Goal: Information Seeking & Learning: Learn about a topic

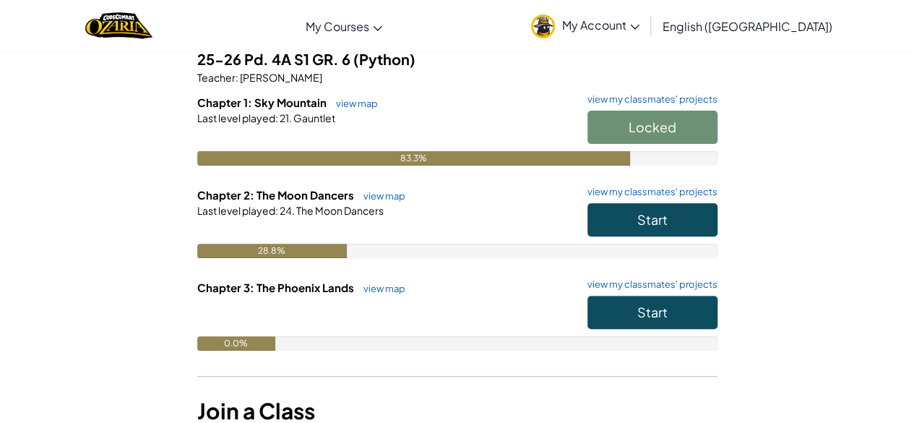
scroll to position [155, 0]
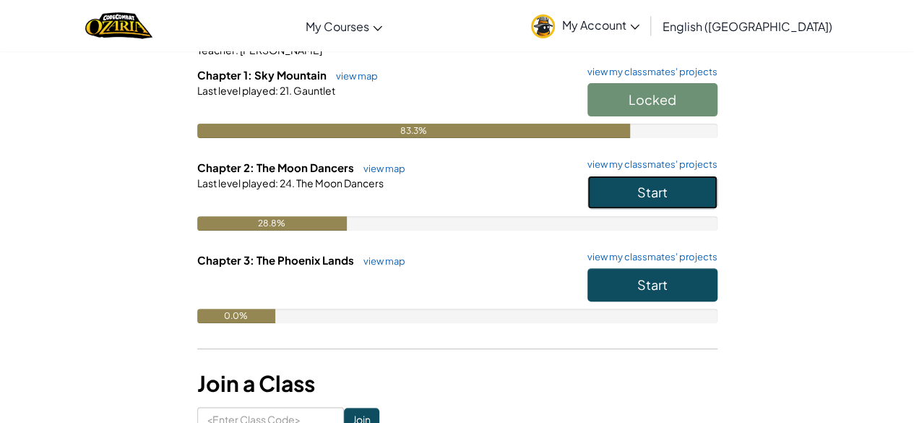
click at [647, 196] on span "Start" at bounding box center [652, 192] width 30 height 17
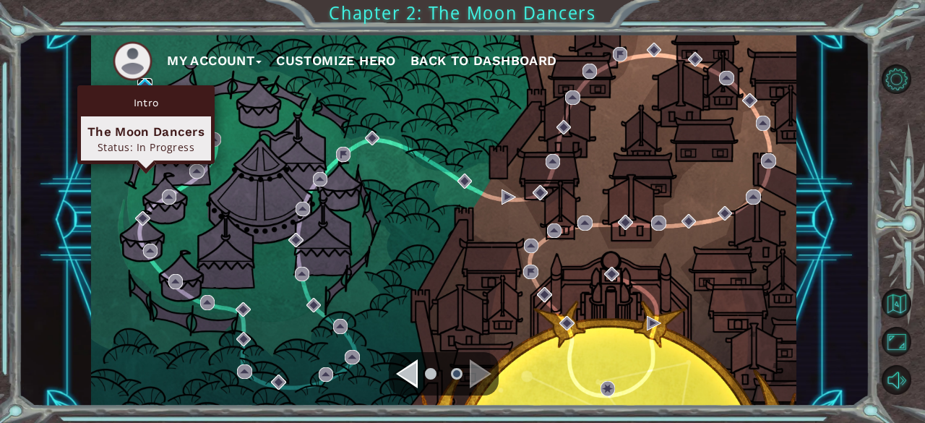
click at [144, 81] on img at bounding box center [144, 85] width 14 height 14
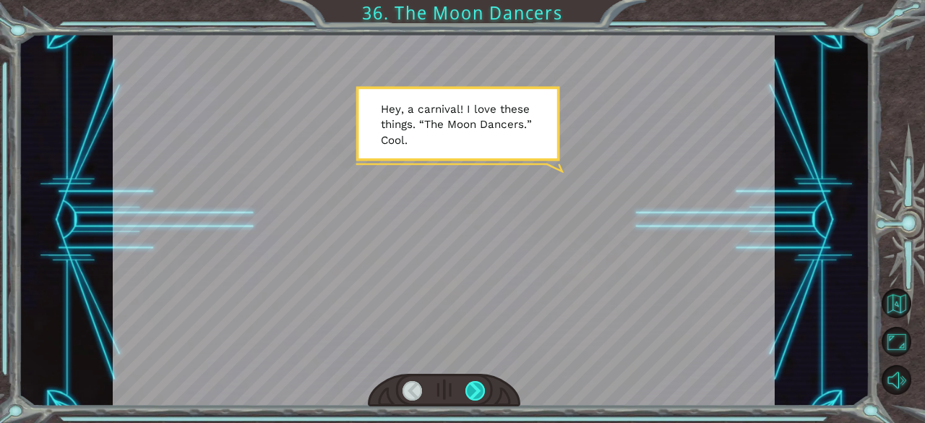
click at [475, 394] on div at bounding box center [475, 391] width 20 height 20
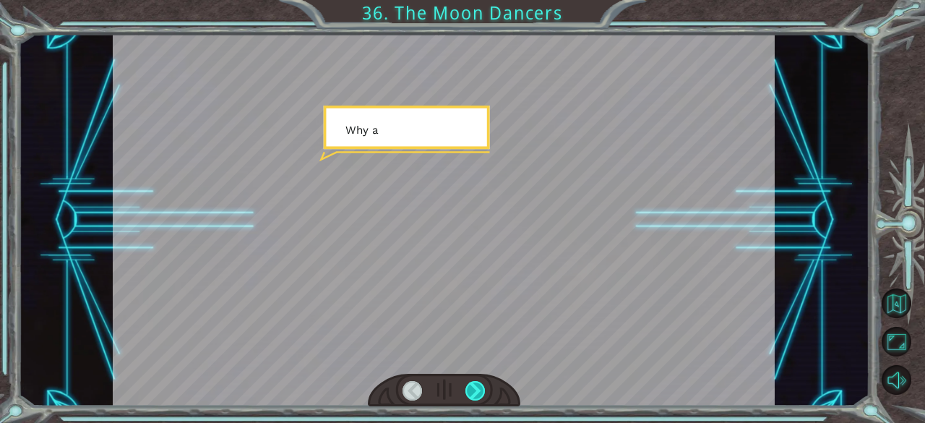
click at [475, 394] on div at bounding box center [475, 391] width 20 height 20
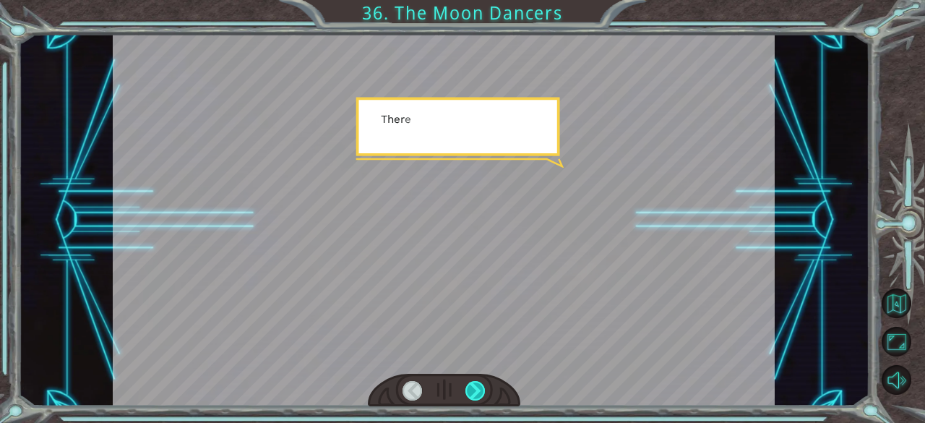
click at [475, 394] on div at bounding box center [475, 391] width 20 height 20
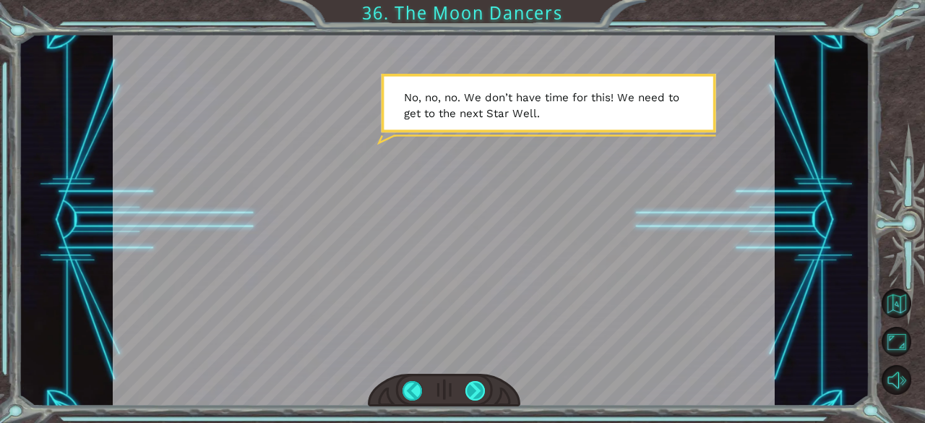
click at [474, 388] on div at bounding box center [475, 391] width 20 height 20
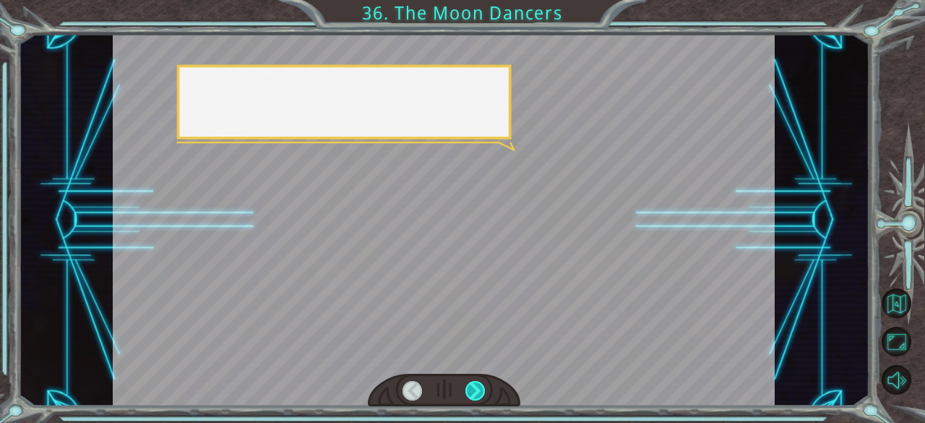
click at [474, 388] on div at bounding box center [475, 391] width 20 height 20
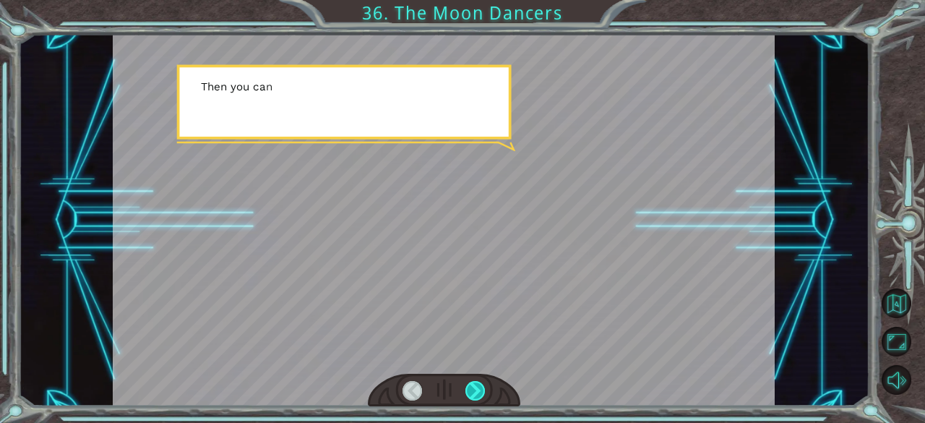
click at [474, 388] on div at bounding box center [475, 391] width 20 height 20
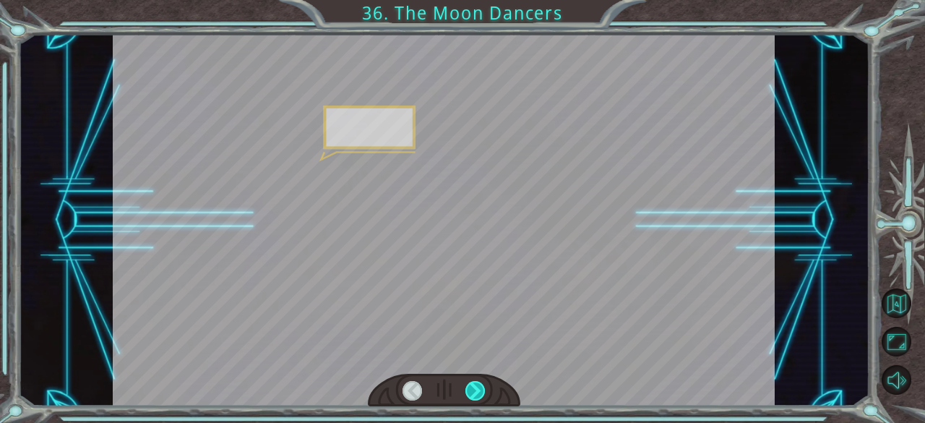
click at [474, 388] on div at bounding box center [475, 391] width 20 height 20
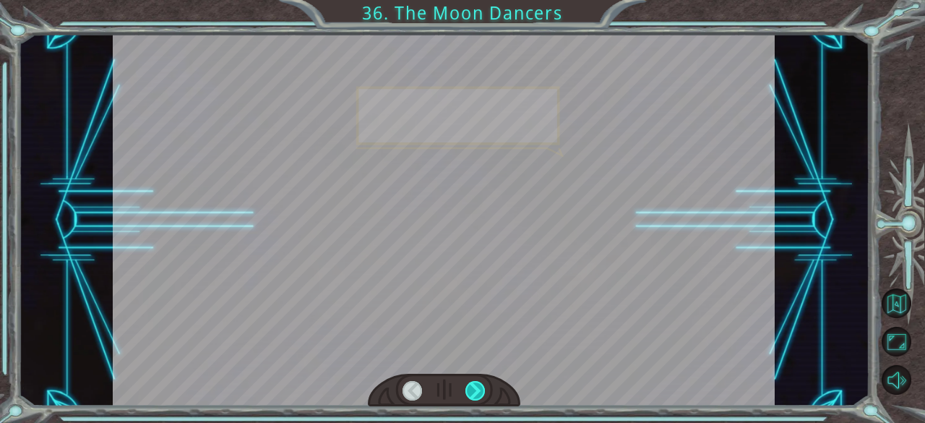
click at [474, 388] on div at bounding box center [475, 391] width 20 height 20
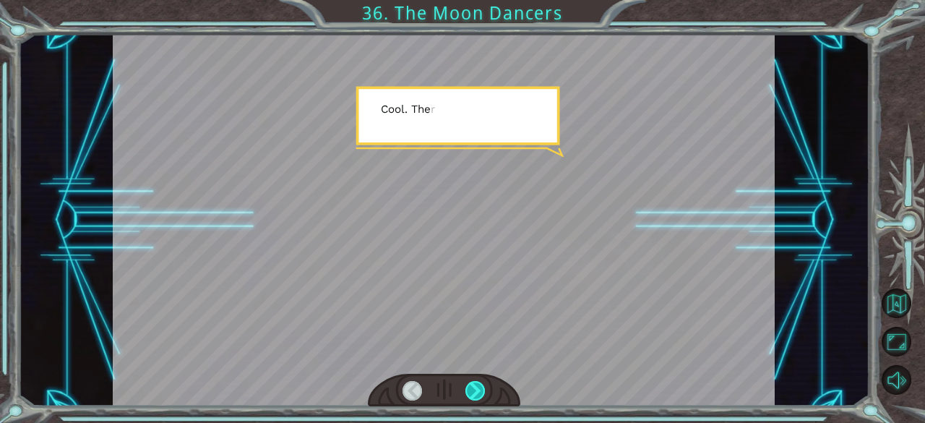
click at [474, 388] on div at bounding box center [475, 391] width 20 height 20
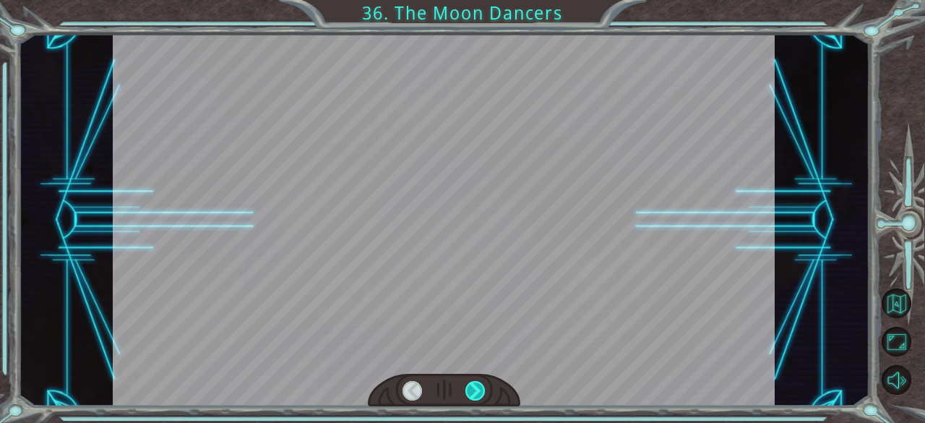
click at [474, 388] on div at bounding box center [475, 391] width 20 height 20
click at [474, 0] on div "Temporary Text H e y , a c a r n i v a l ! I l o v e t h e s e t h i n g s . “ …" at bounding box center [462, 0] width 925 height 0
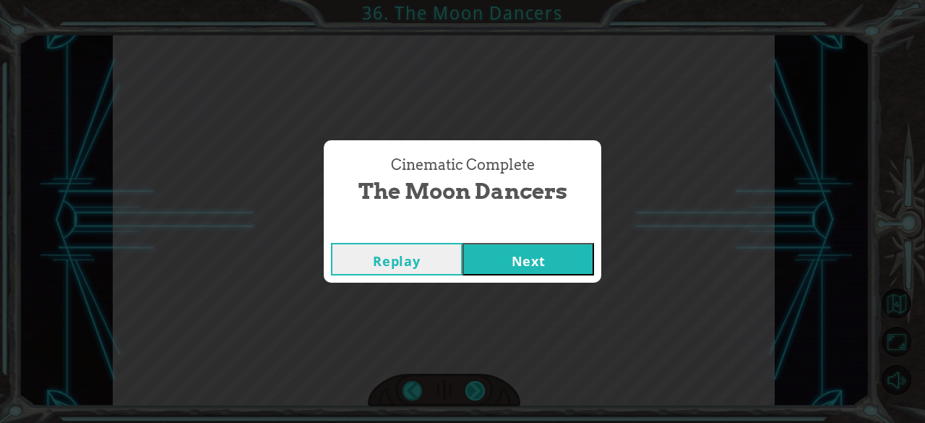
click at [474, 388] on div "Cinematic Complete The Moon Dancers Replay Next" at bounding box center [462, 211] width 925 height 423
click at [500, 256] on button "Next" at bounding box center [527, 259] width 131 height 33
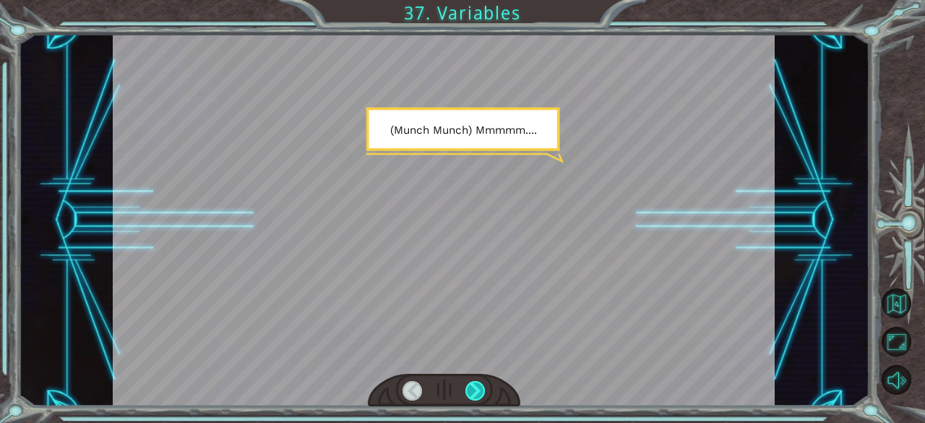
click at [469, 387] on div at bounding box center [475, 391] width 20 height 20
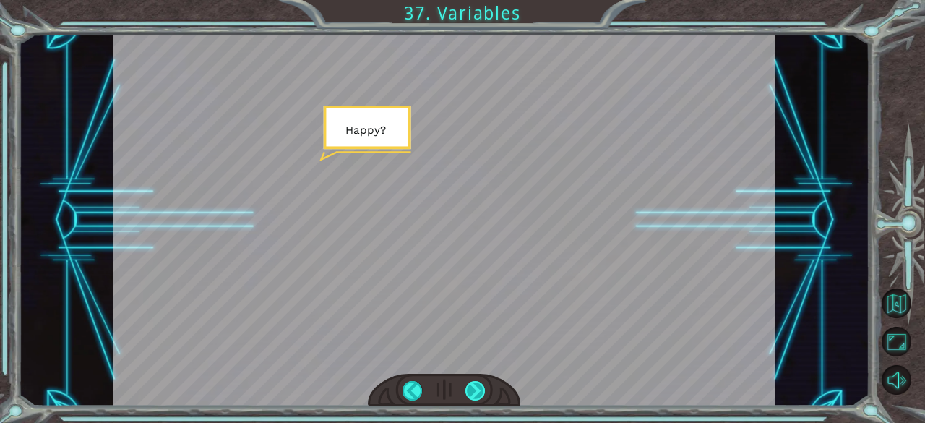
click at [469, 387] on div at bounding box center [475, 391] width 20 height 20
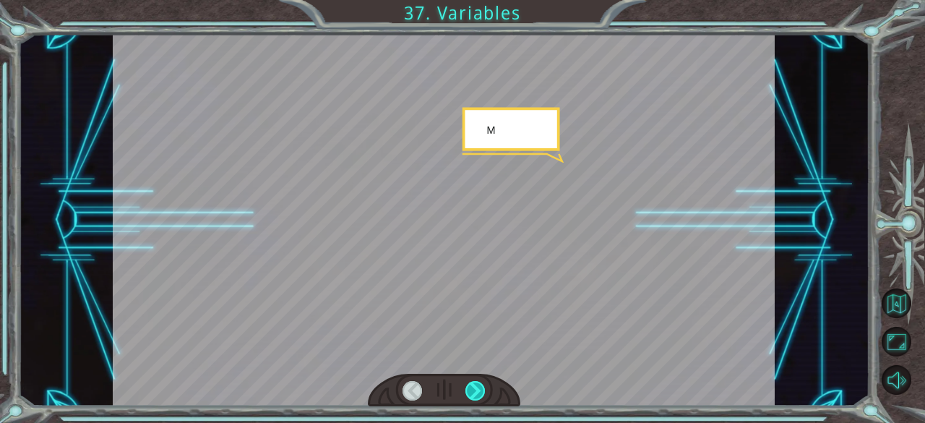
click at [469, 387] on div at bounding box center [475, 391] width 20 height 20
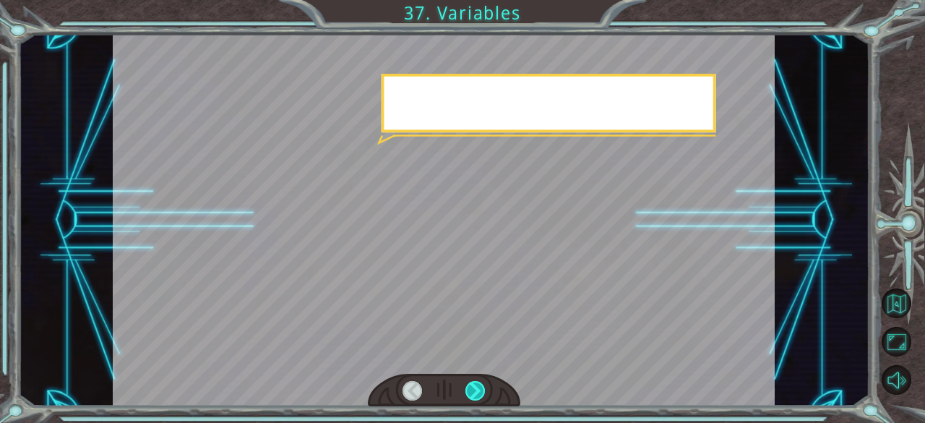
click at [469, 387] on div at bounding box center [475, 391] width 20 height 20
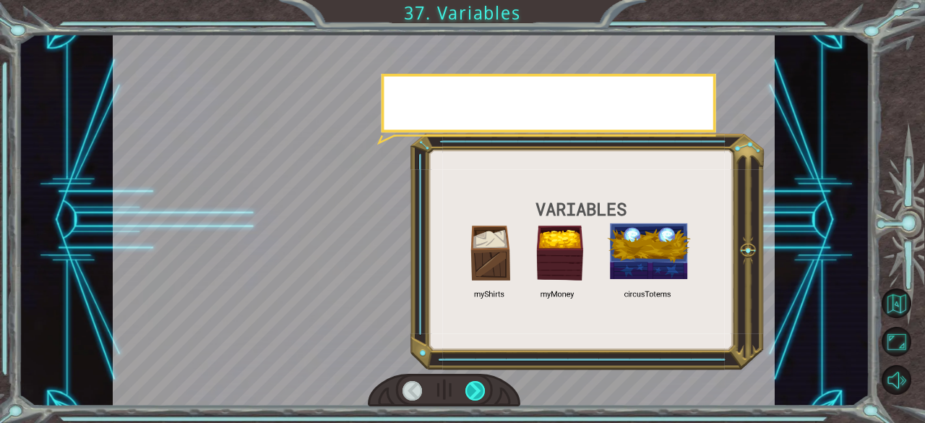
click at [469, 387] on div at bounding box center [475, 391] width 20 height 20
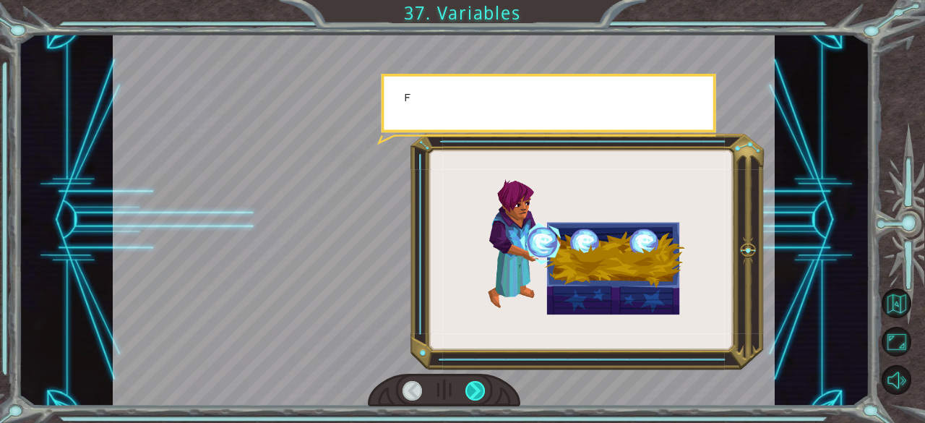
click at [469, 387] on div at bounding box center [475, 391] width 20 height 20
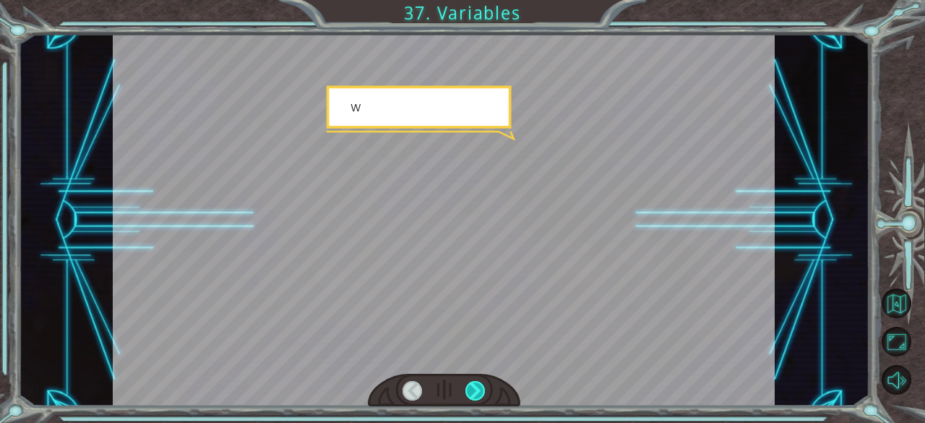
click at [469, 387] on div at bounding box center [475, 391] width 20 height 20
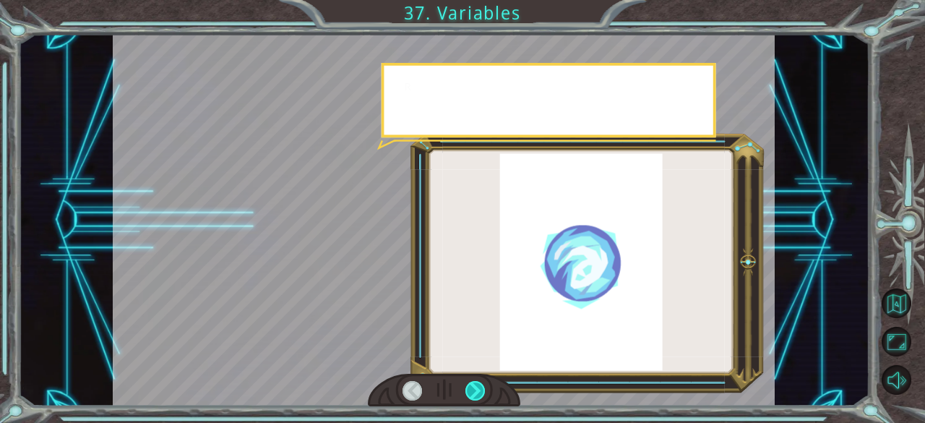
click at [469, 387] on div at bounding box center [475, 391] width 20 height 20
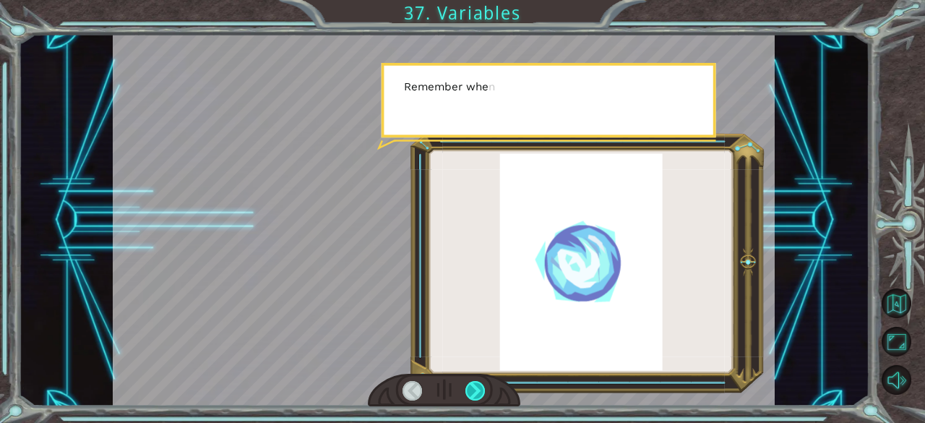
click at [469, 387] on div at bounding box center [475, 391] width 20 height 20
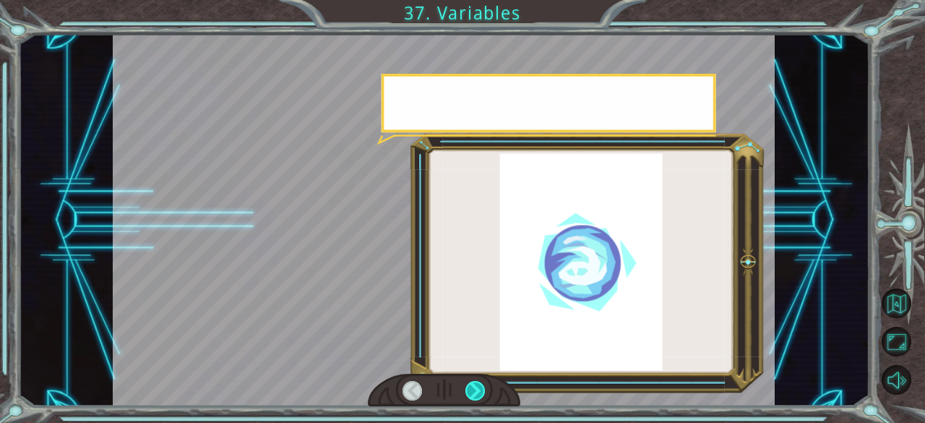
click at [469, 387] on div at bounding box center [475, 391] width 20 height 20
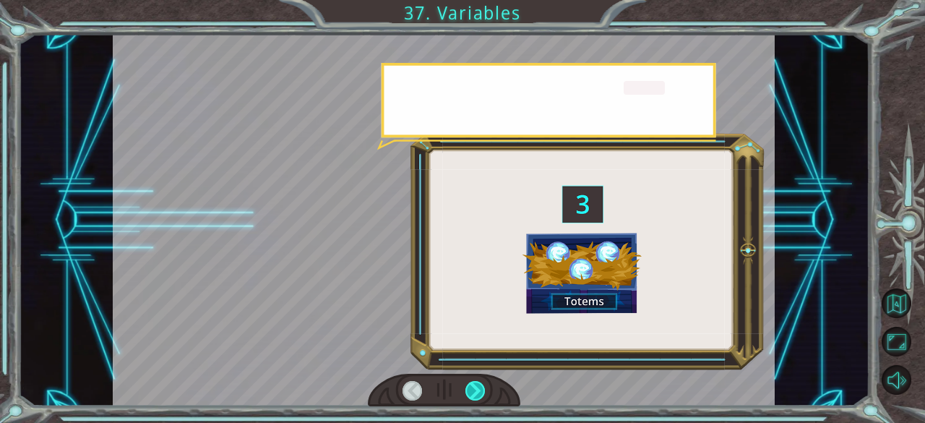
click at [469, 387] on div at bounding box center [475, 391] width 20 height 20
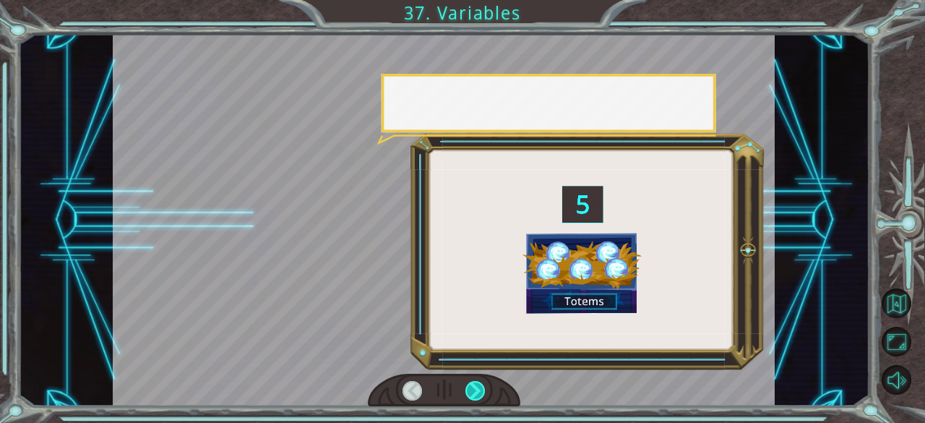
click at [469, 387] on div at bounding box center [475, 391] width 20 height 20
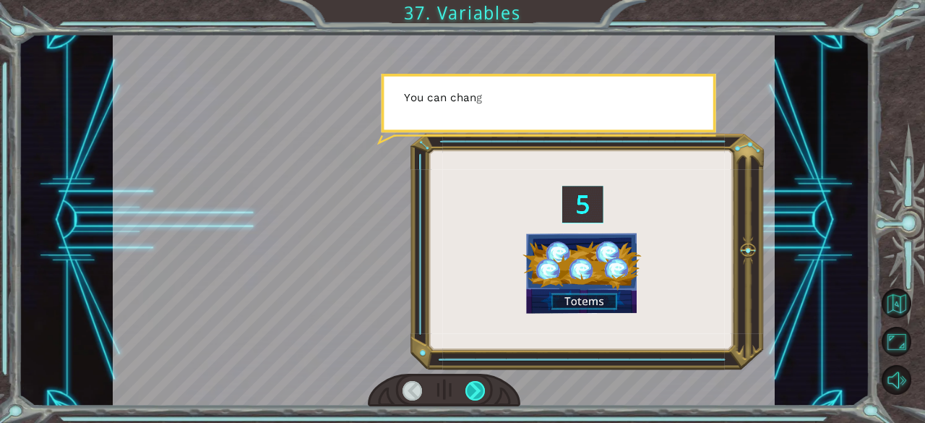
click at [469, 387] on div at bounding box center [475, 391] width 20 height 20
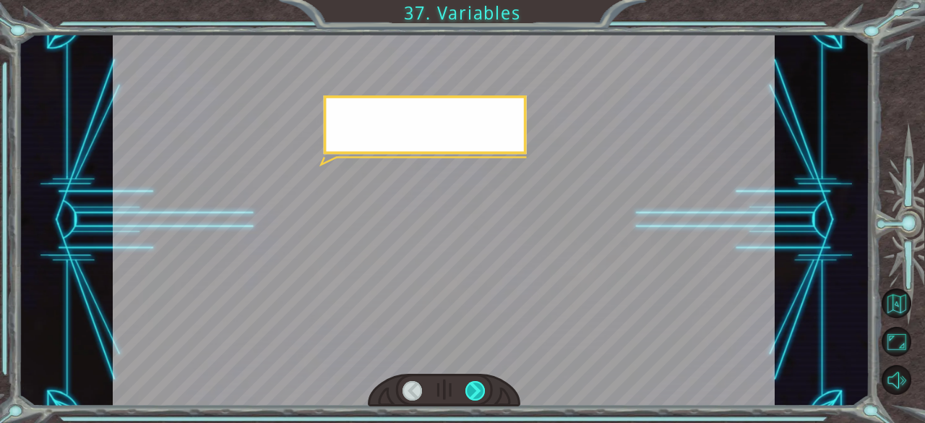
click at [469, 387] on div at bounding box center [475, 391] width 20 height 20
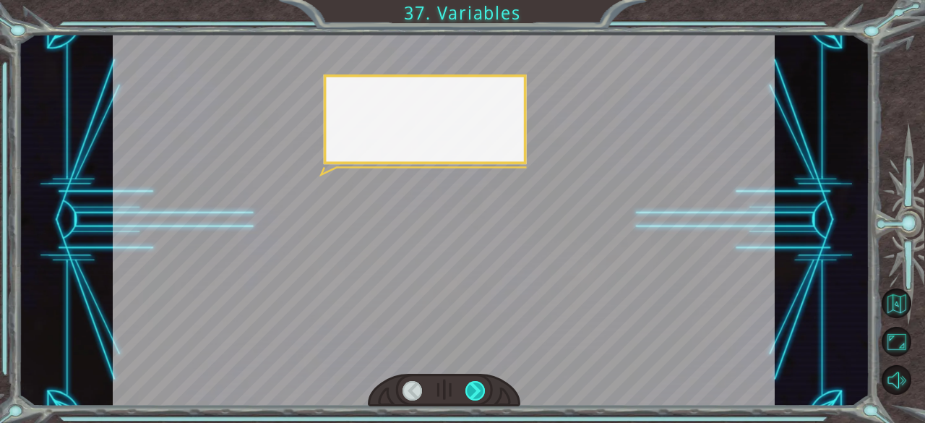
click at [469, 387] on div at bounding box center [475, 391] width 20 height 20
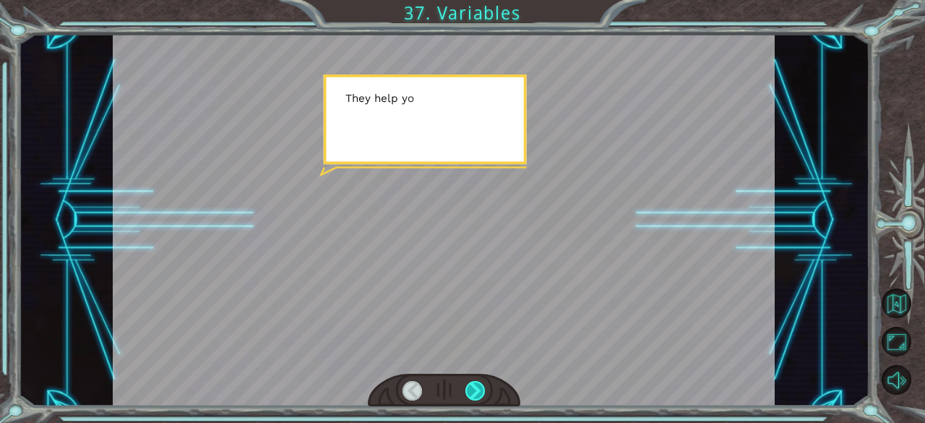
click at [469, 387] on div at bounding box center [475, 391] width 20 height 20
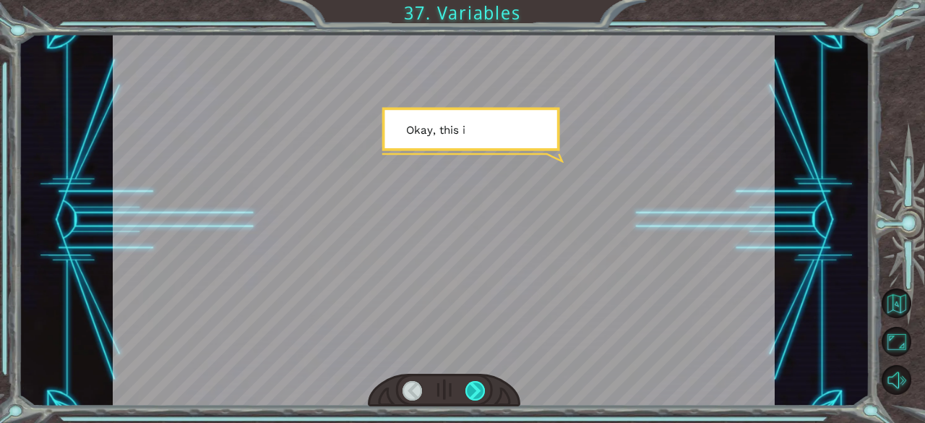
click at [469, 387] on div at bounding box center [475, 391] width 20 height 20
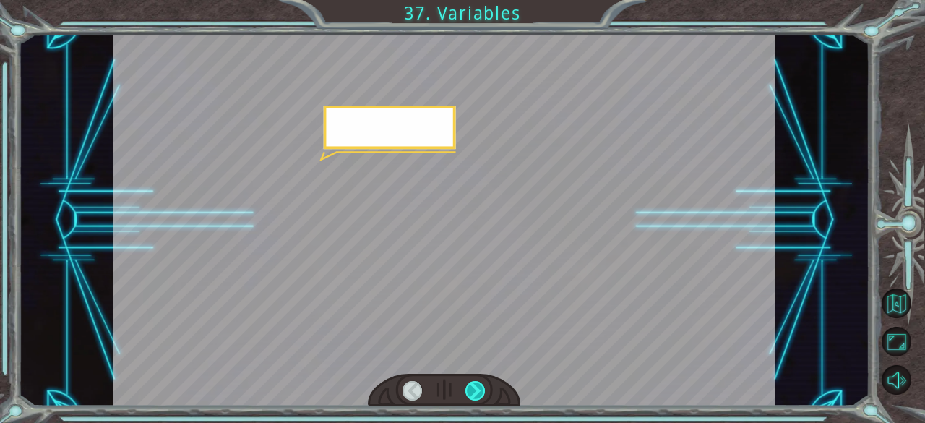
click at [469, 387] on div at bounding box center [475, 391] width 20 height 20
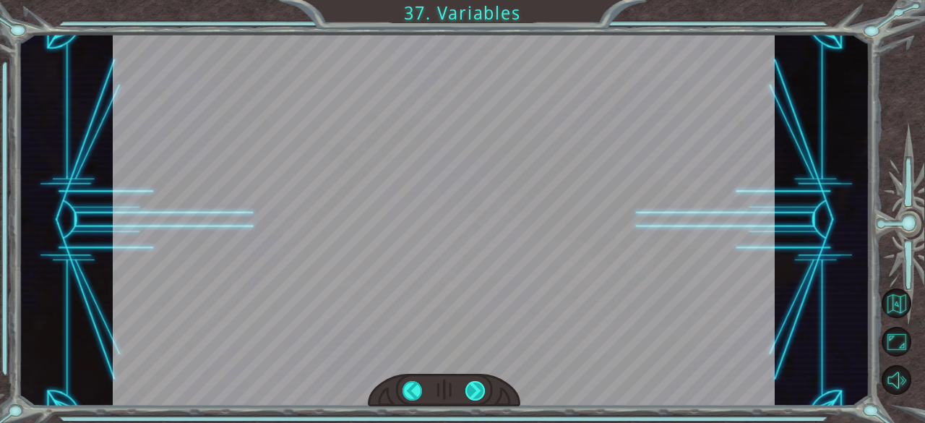
click at [469, 0] on div "( M u n c h M u n c h ) M m m m m . . . . H a p p y ? M u h - h u h . G o o d .…" at bounding box center [462, 0] width 925 height 0
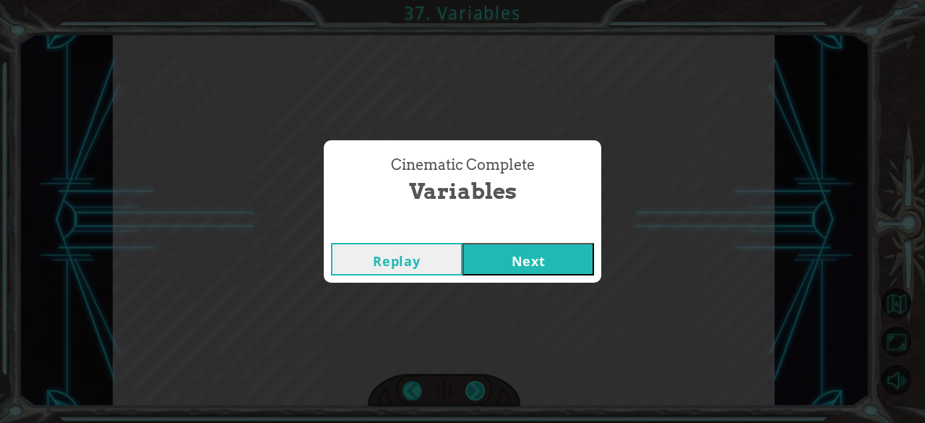
click at [469, 387] on div "Cinematic Complete Variables Replay Next" at bounding box center [462, 211] width 925 height 423
drag, startPoint x: 469, startPoint y: 387, endPoint x: 480, endPoint y: 256, distance: 131.2
click at [480, 256] on div "Cinematic Complete Variables Replay Next" at bounding box center [462, 211] width 925 height 423
click at [480, 256] on button "Next" at bounding box center [527, 259] width 131 height 33
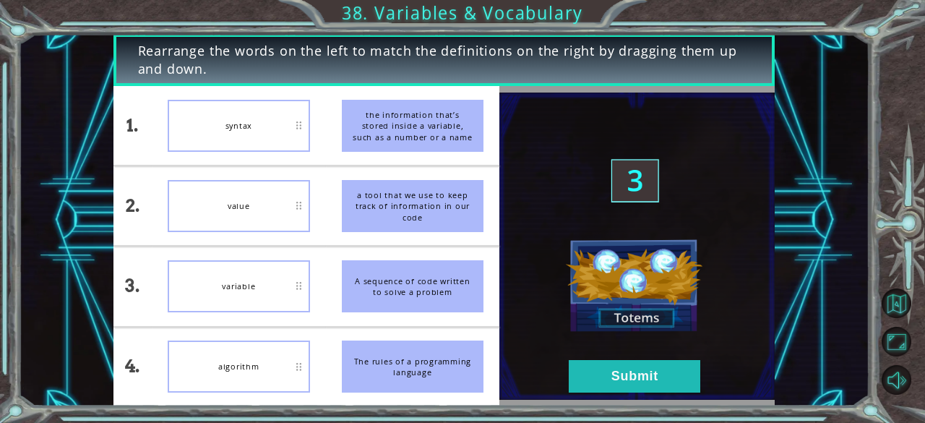
click at [629, 176] on img at bounding box center [636, 245] width 275 height 307
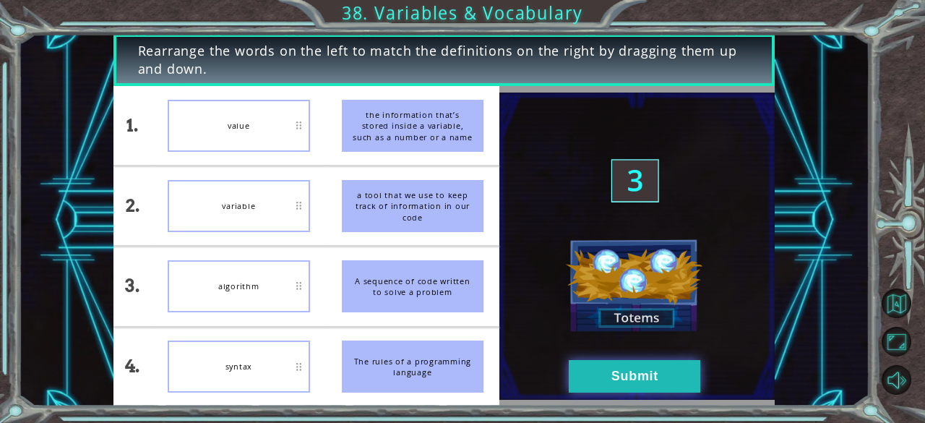
click at [582, 372] on button "Submit" at bounding box center [634, 376] width 131 height 33
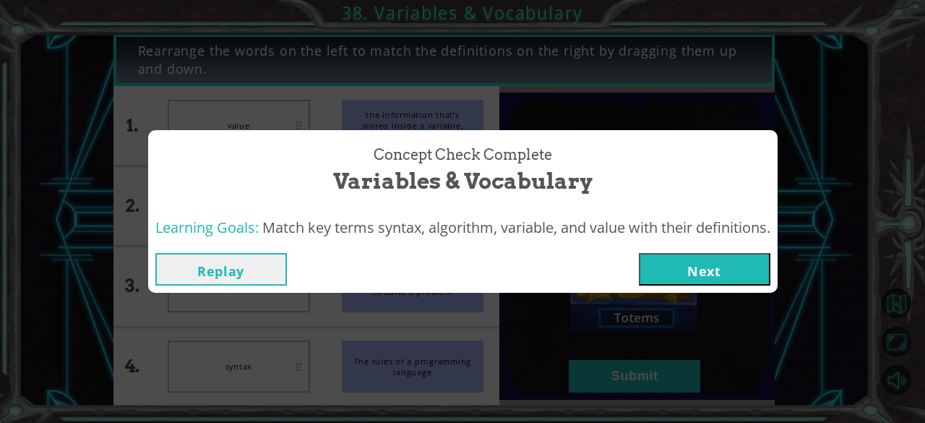
click at [681, 267] on button "Next" at bounding box center [704, 269] width 131 height 33
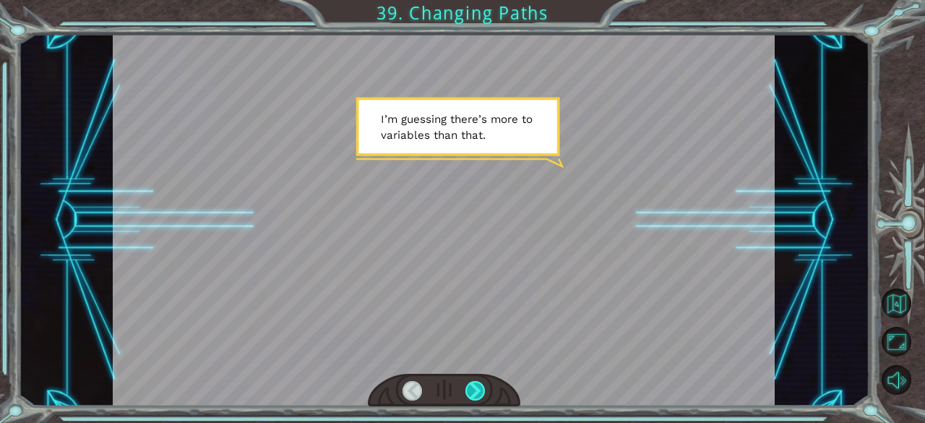
click at [474, 392] on div at bounding box center [475, 391] width 20 height 20
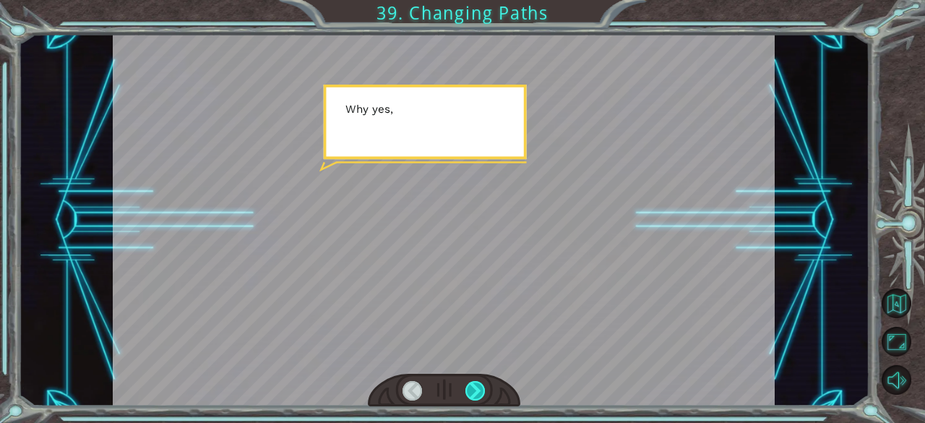
click at [474, 392] on div at bounding box center [475, 391] width 20 height 20
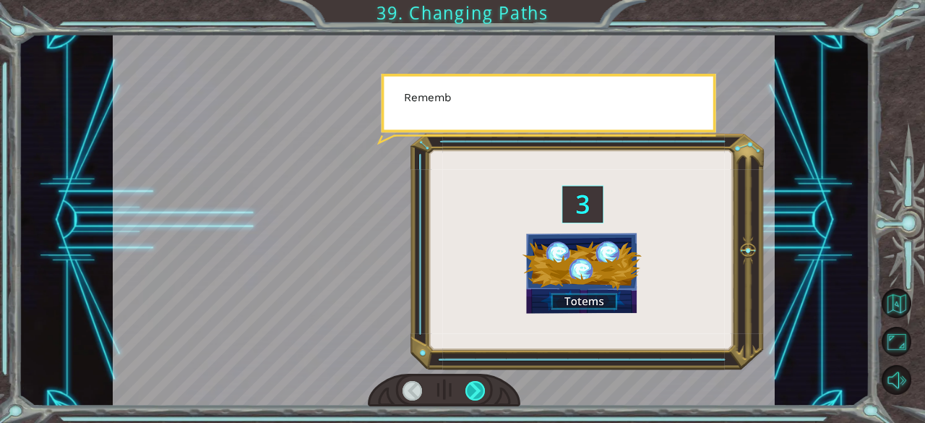
click at [474, 392] on div at bounding box center [475, 391] width 20 height 20
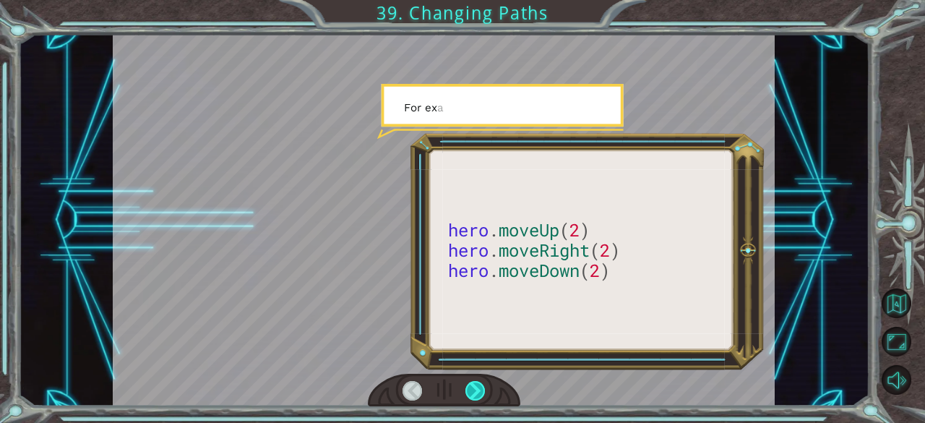
click at [474, 392] on div at bounding box center [475, 391] width 20 height 20
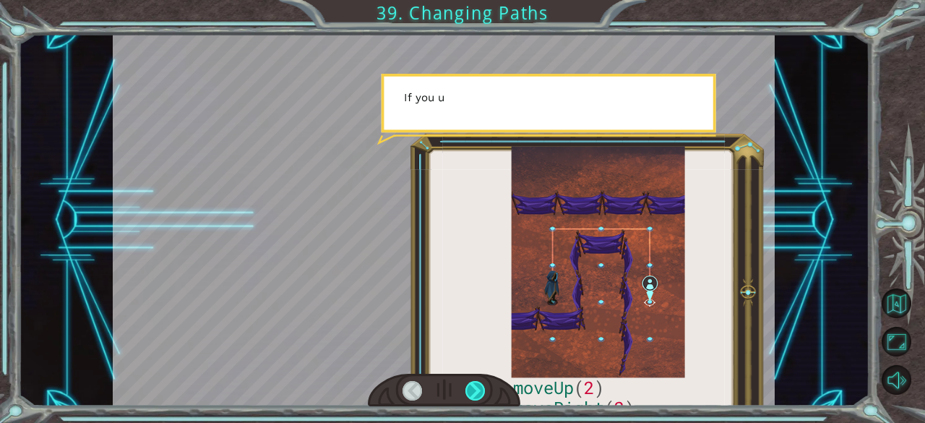
click at [474, 392] on div at bounding box center [475, 391] width 20 height 20
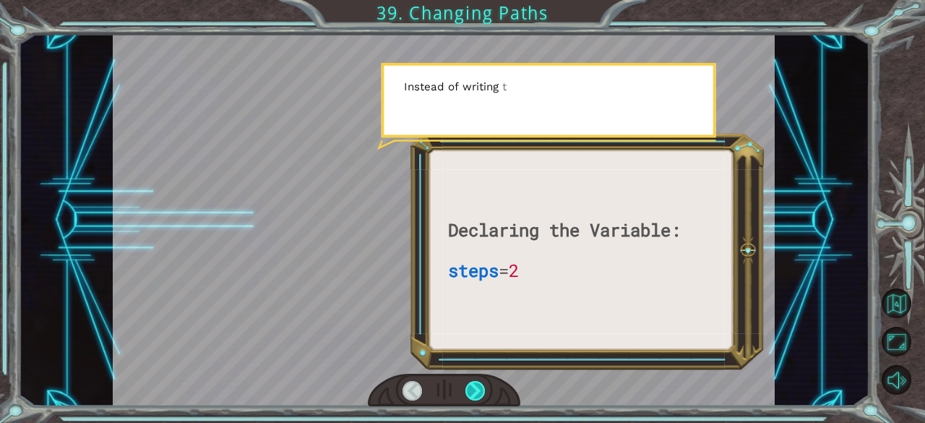
click at [474, 392] on div at bounding box center [475, 391] width 20 height 20
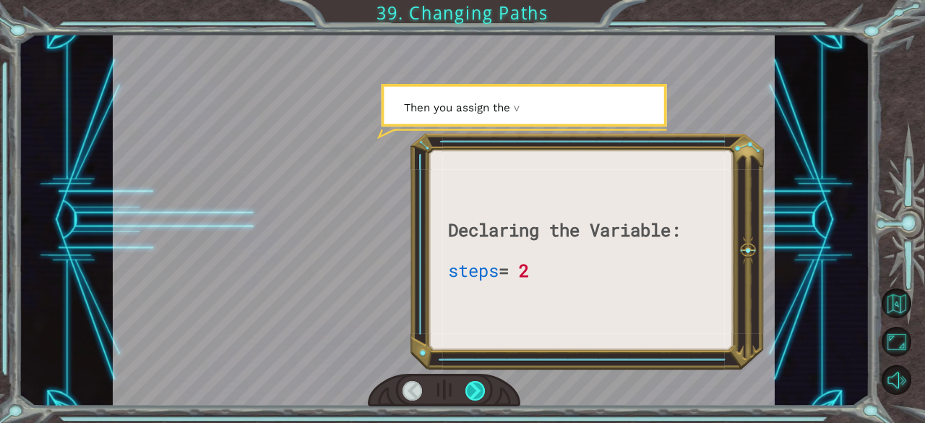
click at [474, 392] on div at bounding box center [475, 391] width 20 height 20
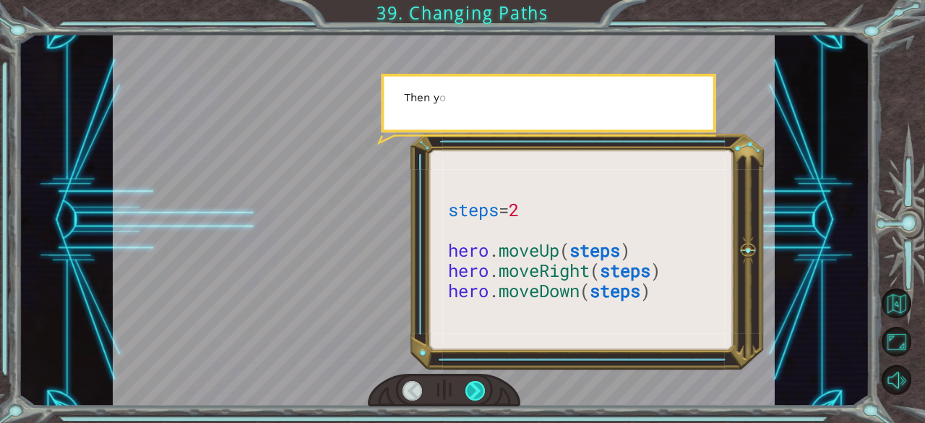
click at [474, 392] on div at bounding box center [475, 391] width 20 height 20
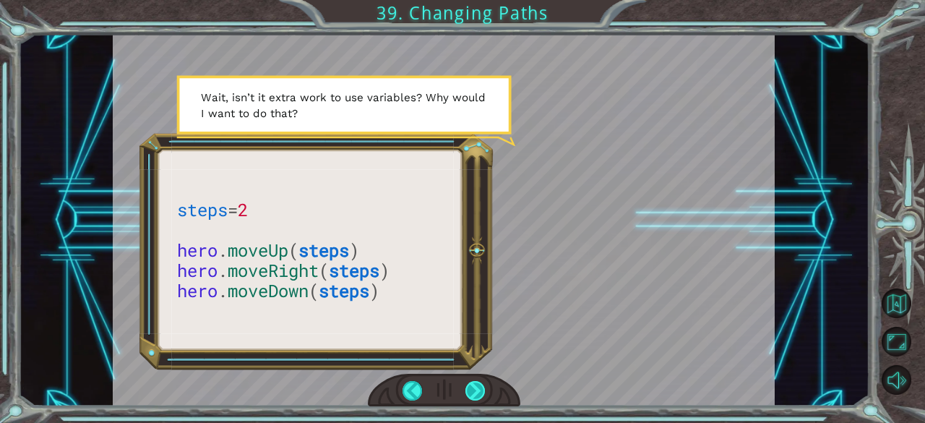
click at [467, 388] on div at bounding box center [475, 391] width 20 height 20
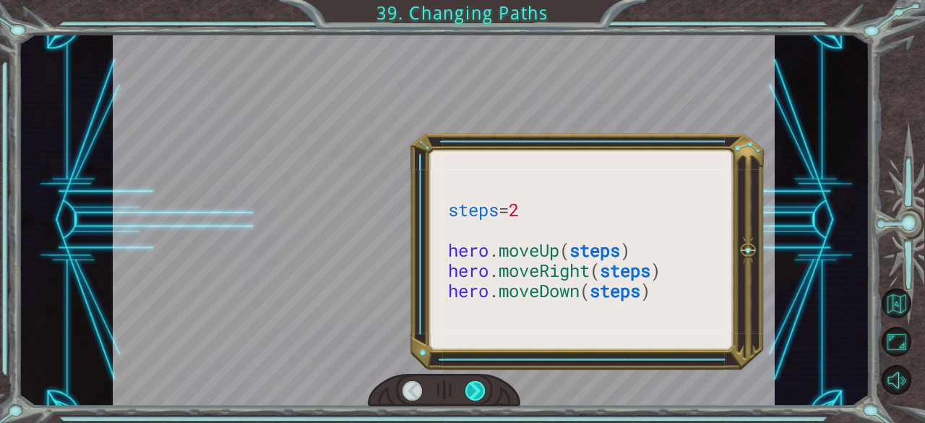
click at [467, 388] on div at bounding box center [475, 391] width 20 height 20
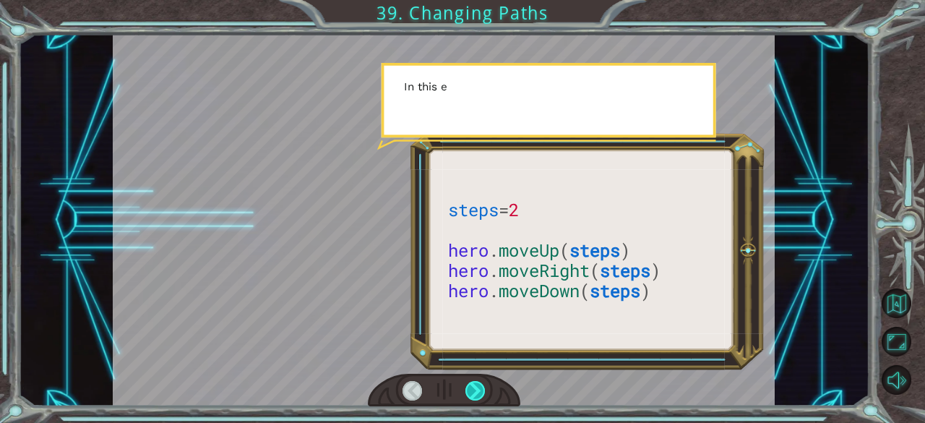
click at [467, 388] on div at bounding box center [475, 391] width 20 height 20
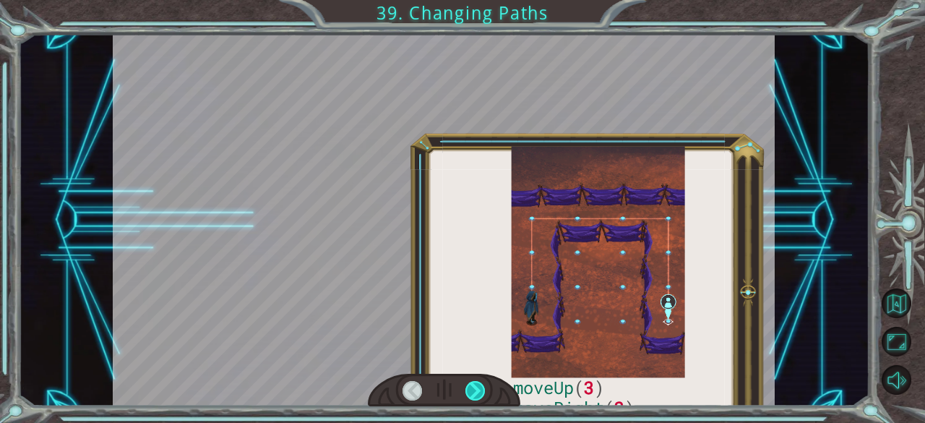
click at [467, 388] on div at bounding box center [475, 391] width 20 height 20
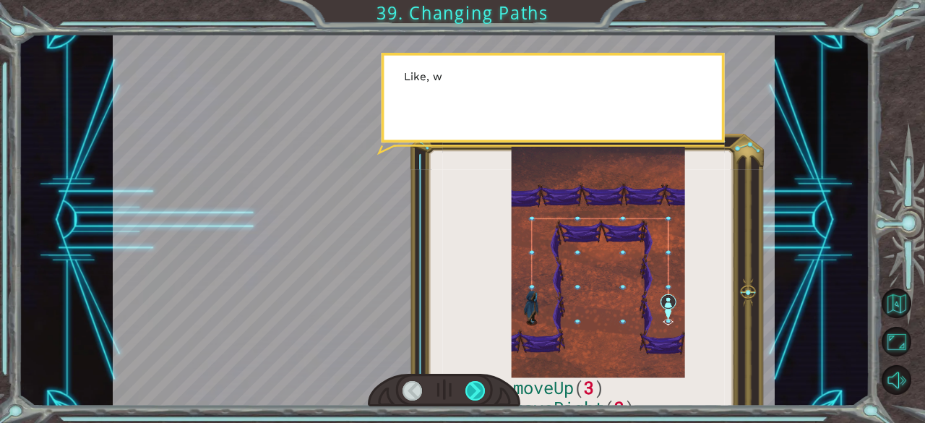
click at [467, 388] on div at bounding box center [475, 391] width 20 height 20
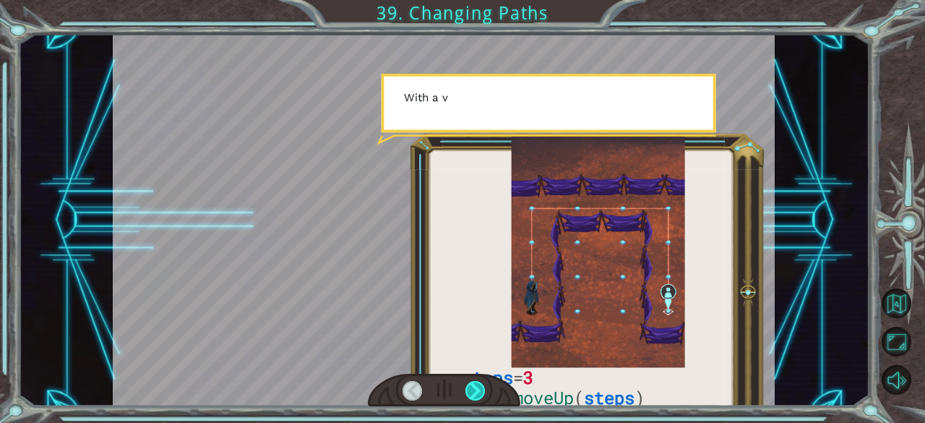
click at [467, 388] on div at bounding box center [475, 391] width 20 height 20
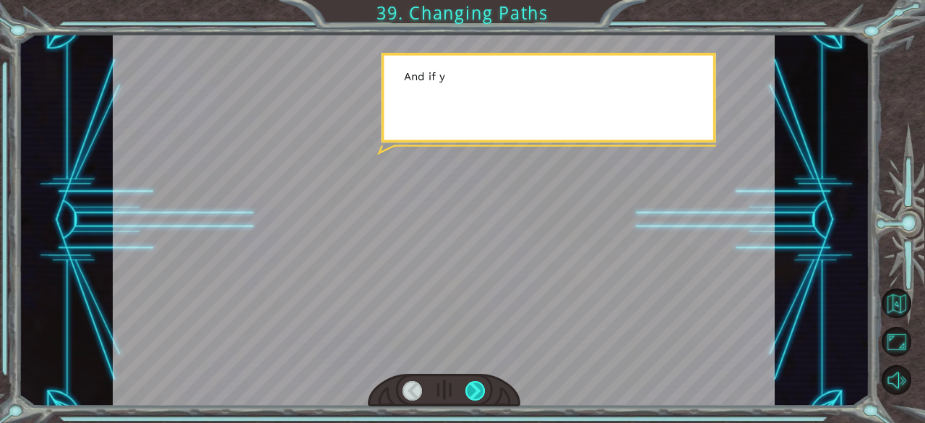
click at [467, 388] on div at bounding box center [475, 391] width 20 height 20
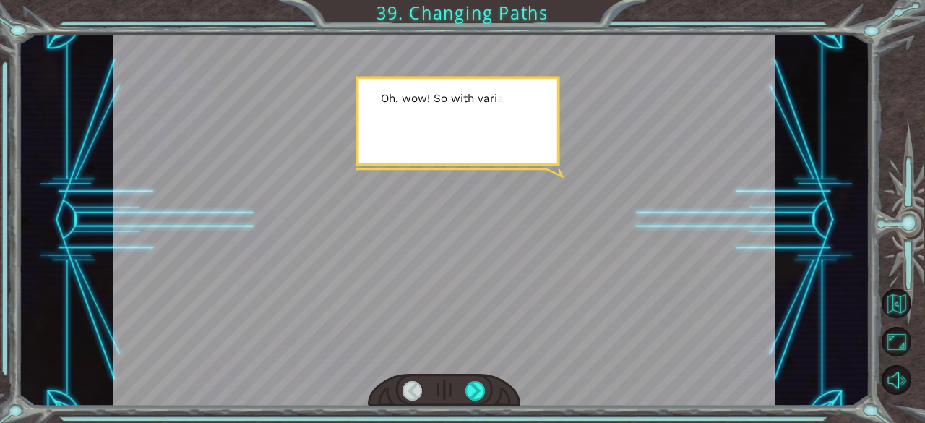
drag, startPoint x: 467, startPoint y: 388, endPoint x: 429, endPoint y: 384, distance: 37.8
click at [429, 384] on div at bounding box center [444, 390] width 152 height 33
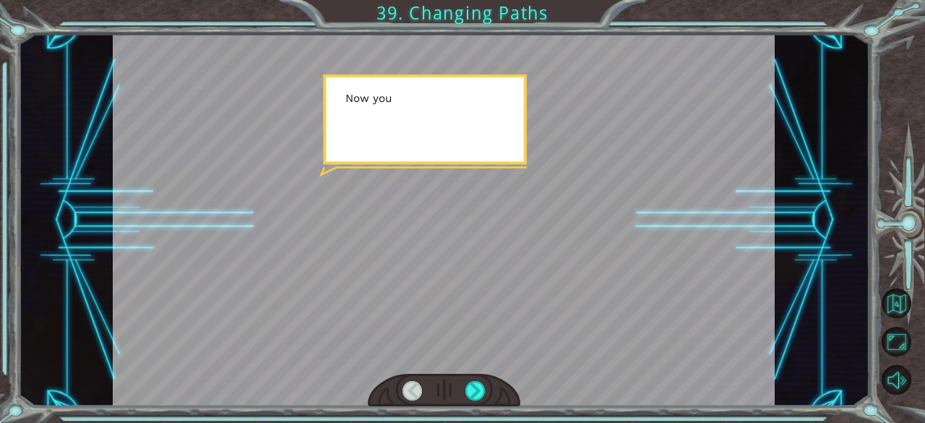
click at [429, 384] on div at bounding box center [444, 390] width 152 height 33
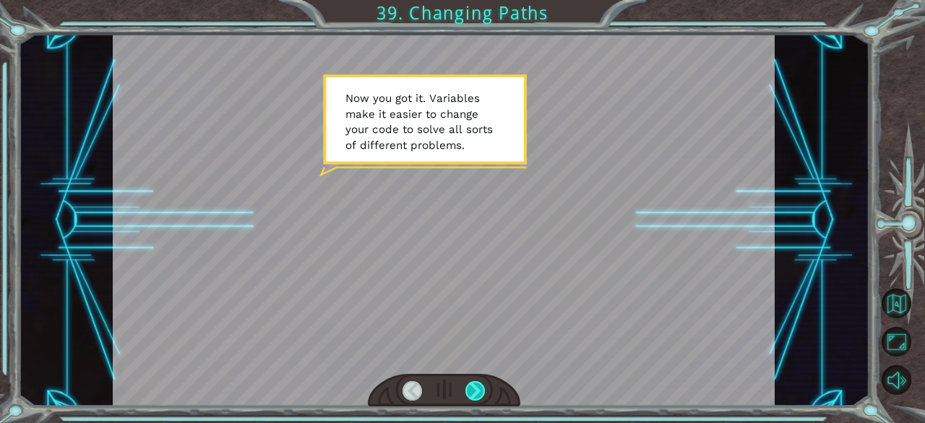
drag, startPoint x: 429, startPoint y: 384, endPoint x: 481, endPoint y: 386, distance: 52.1
click at [481, 386] on div at bounding box center [444, 390] width 152 height 33
click at [481, 386] on div at bounding box center [475, 391] width 20 height 20
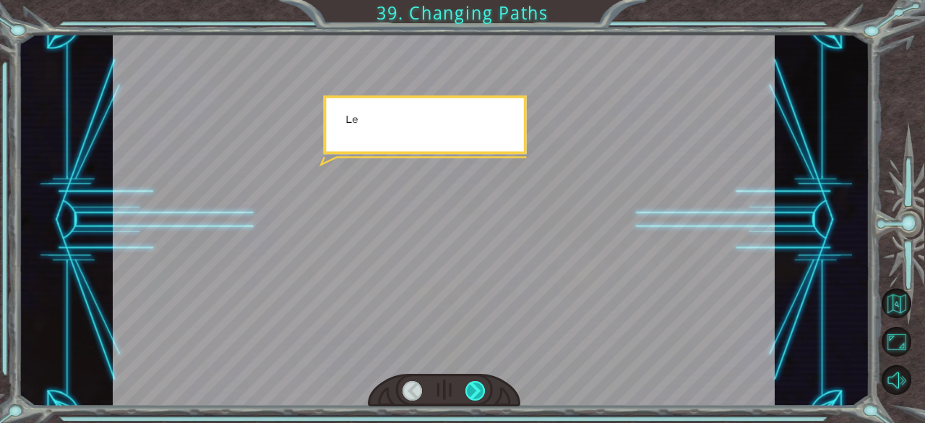
click at [481, 386] on div at bounding box center [475, 391] width 20 height 20
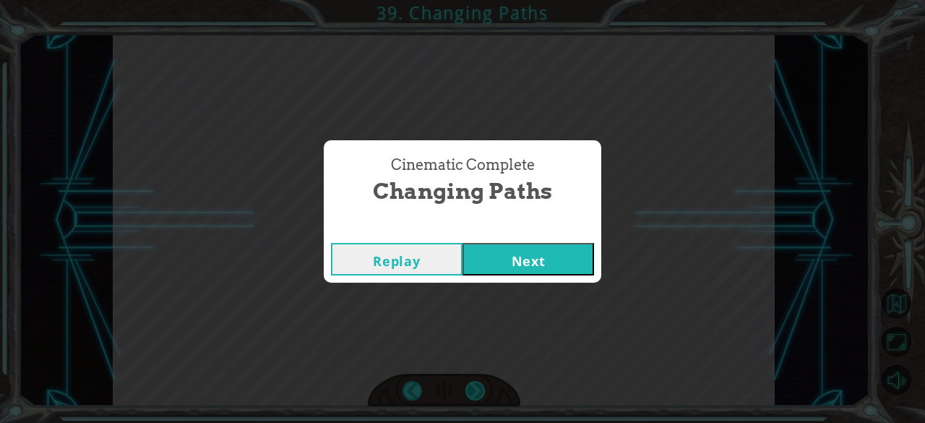
click at [481, 0] on div "steps = 3 hero . moveUp ( steps ) hero . moveRight ( steps ) hero . moveDown ( …" at bounding box center [462, 0] width 925 height 0
click at [481, 386] on div "Cinematic Complete Changing Paths Replay Next" at bounding box center [462, 211] width 925 height 423
drag, startPoint x: 481, startPoint y: 386, endPoint x: 549, endPoint y: 264, distance: 139.7
click at [549, 264] on div "Cinematic Complete Changing Paths Replay Next" at bounding box center [462, 211] width 925 height 423
click at [549, 264] on button "Next" at bounding box center [527, 259] width 131 height 33
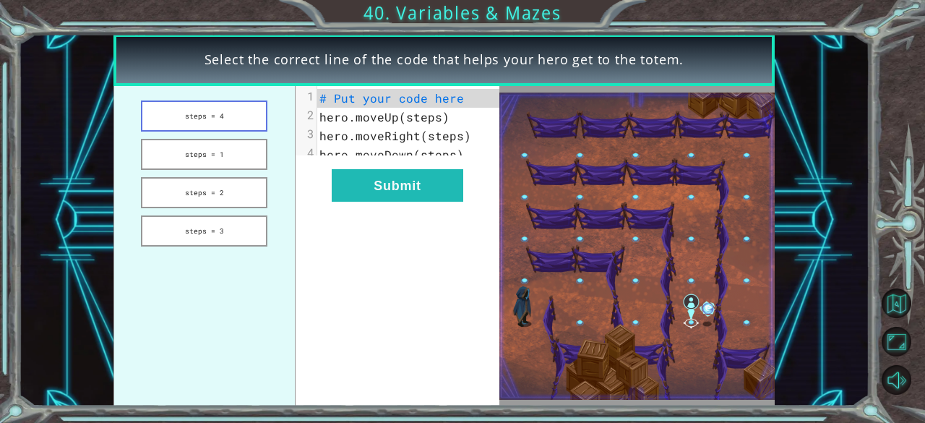
drag, startPoint x: 185, startPoint y: 114, endPoint x: 214, endPoint y: 116, distance: 29.0
click at [214, 116] on button "steps = 4" at bounding box center [204, 115] width 126 height 31
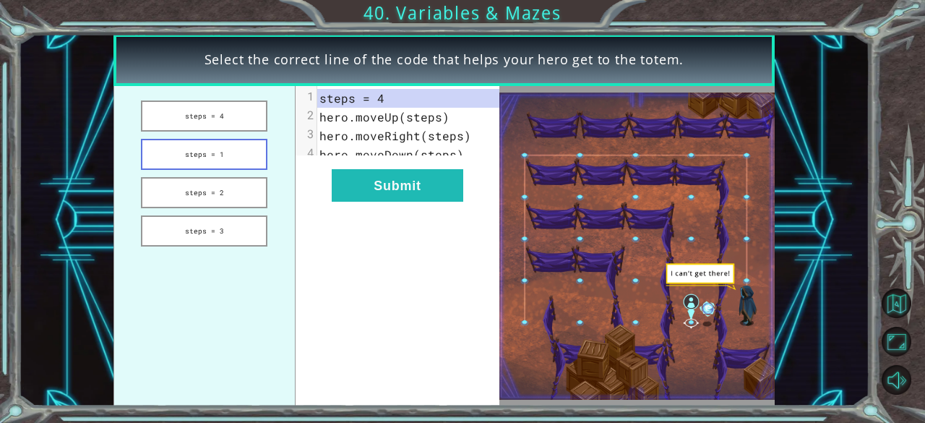
click at [225, 160] on button "steps = 1" at bounding box center [204, 154] width 126 height 31
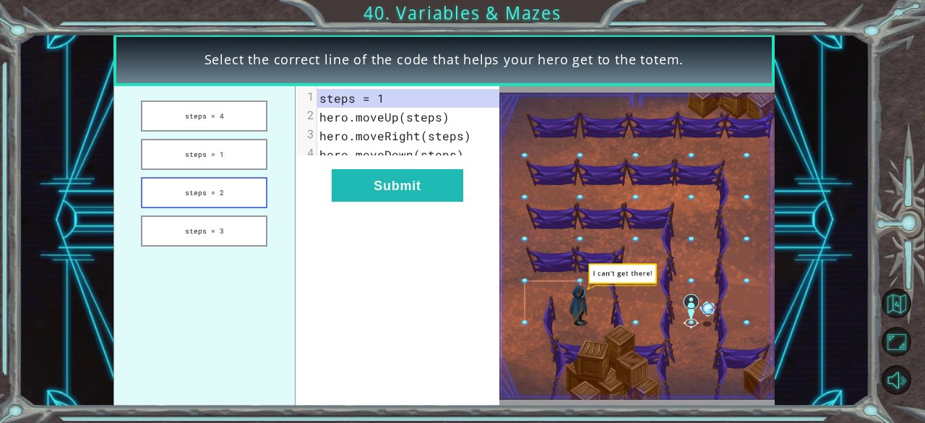
click at [241, 189] on button "steps = 2" at bounding box center [204, 192] width 126 height 31
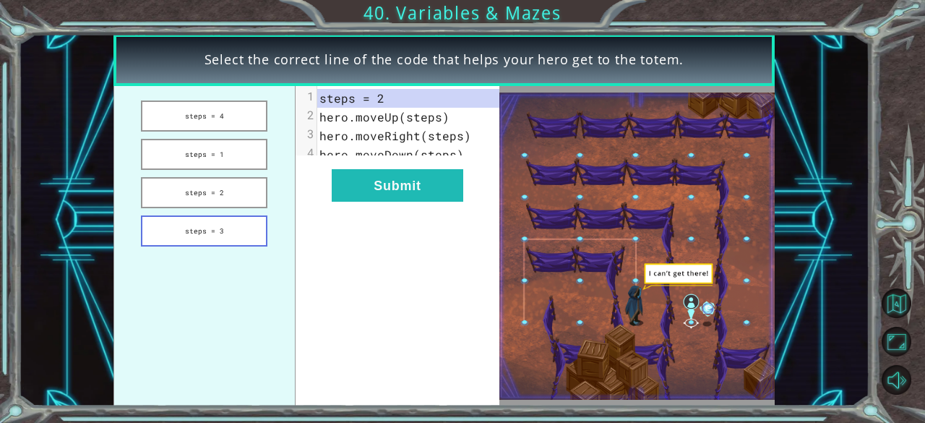
click at [235, 232] on button "steps = 3" at bounding box center [204, 230] width 126 height 31
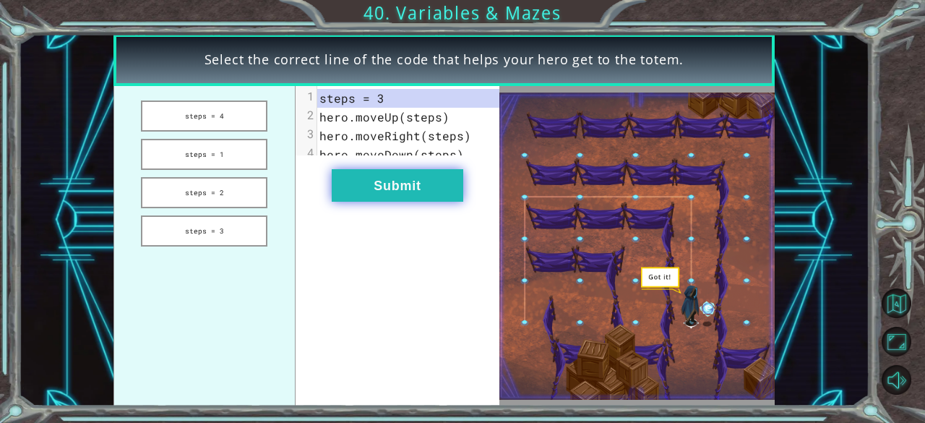
click at [418, 198] on button "Submit" at bounding box center [397, 185] width 131 height 33
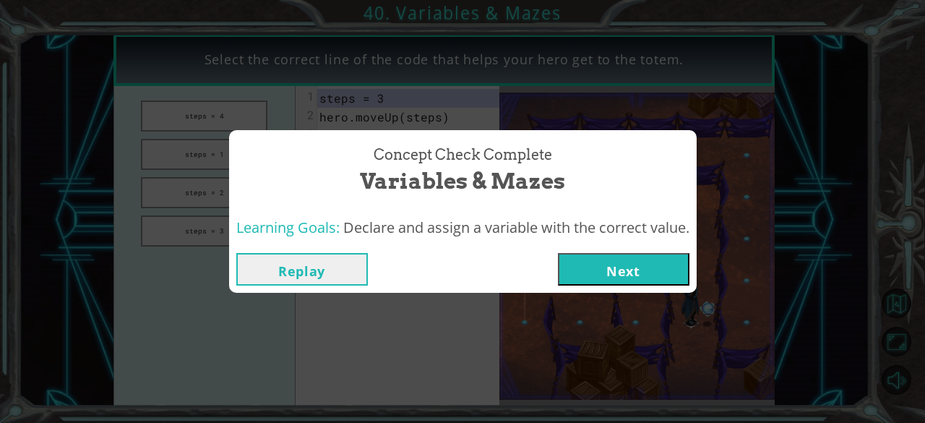
click at [639, 275] on button "Next" at bounding box center [623, 269] width 131 height 33
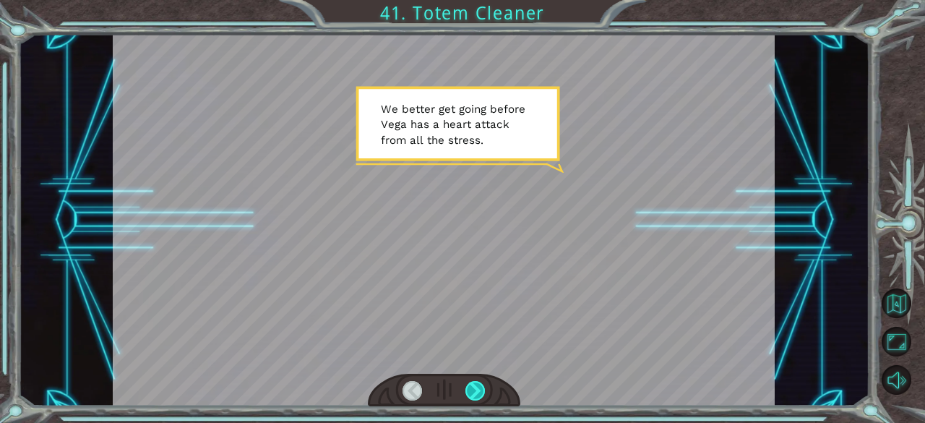
click at [478, 392] on div at bounding box center [475, 391] width 20 height 20
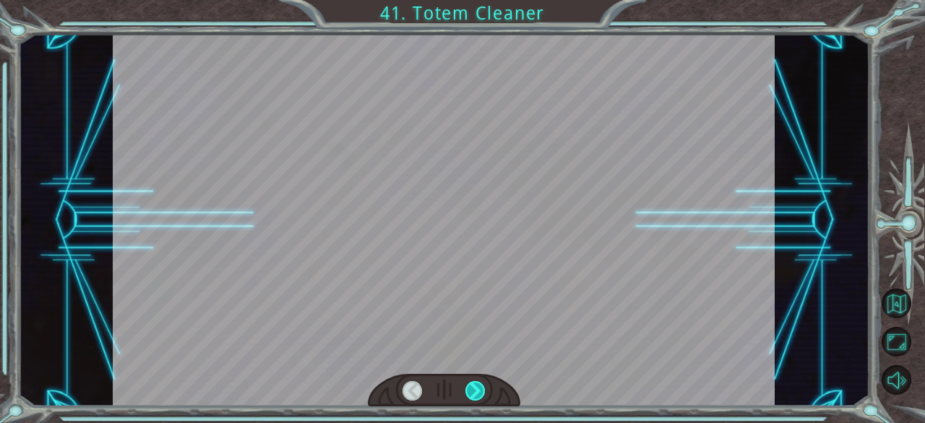
click at [478, 392] on div at bounding box center [475, 391] width 20 height 20
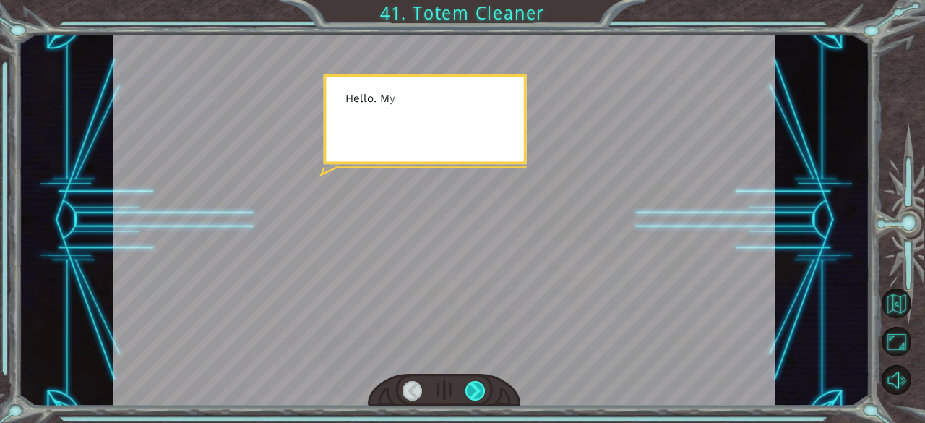
click at [478, 392] on div at bounding box center [475, 391] width 20 height 20
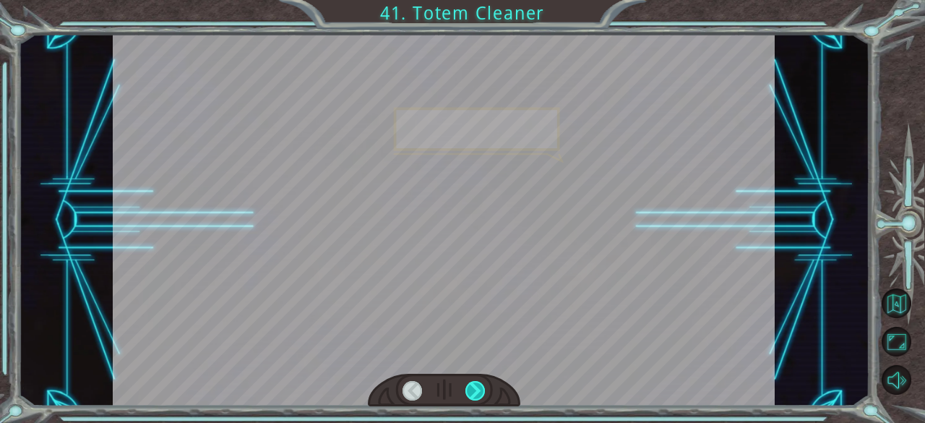
click at [478, 392] on div at bounding box center [475, 391] width 20 height 20
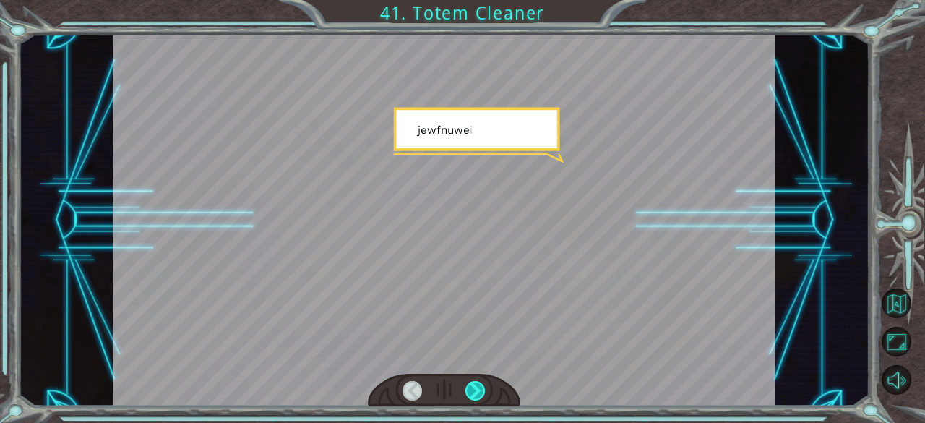
click at [478, 392] on div at bounding box center [475, 391] width 20 height 20
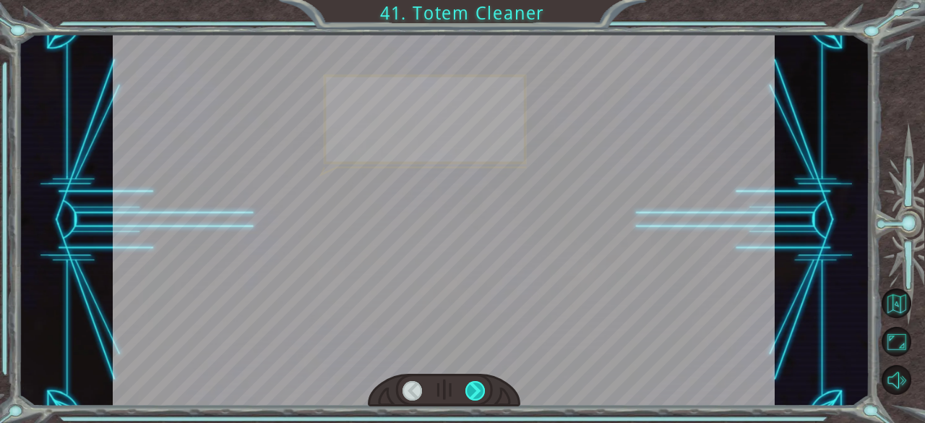
click at [478, 392] on div at bounding box center [475, 391] width 20 height 20
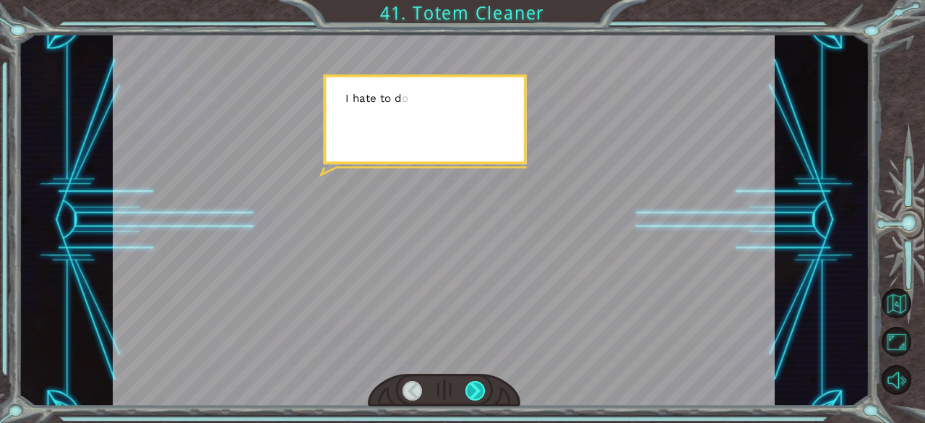
click at [478, 392] on div at bounding box center [475, 391] width 20 height 20
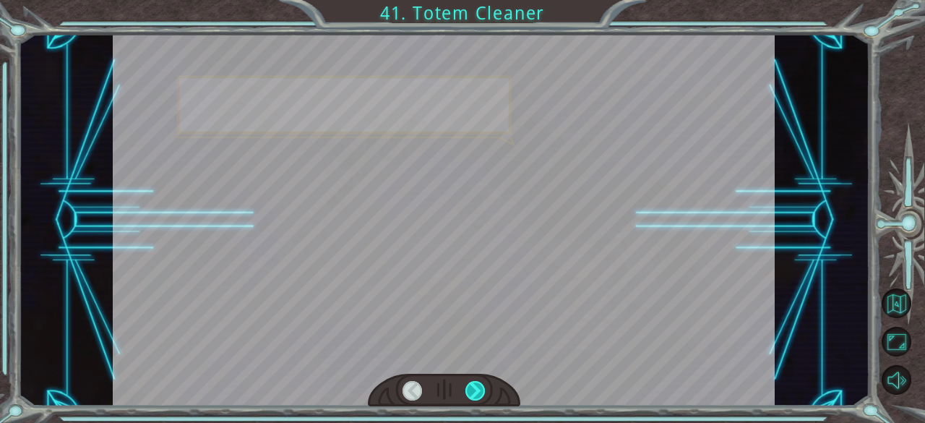
click at [478, 392] on div at bounding box center [475, 391] width 20 height 20
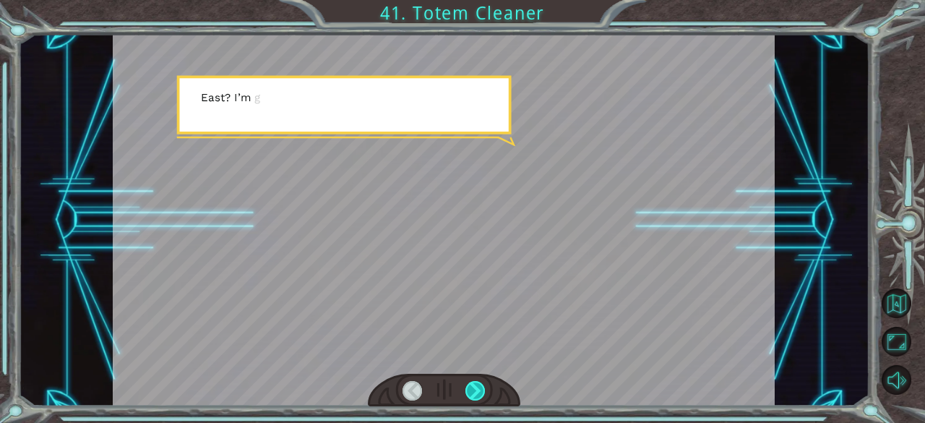
click at [478, 392] on div at bounding box center [475, 391] width 20 height 20
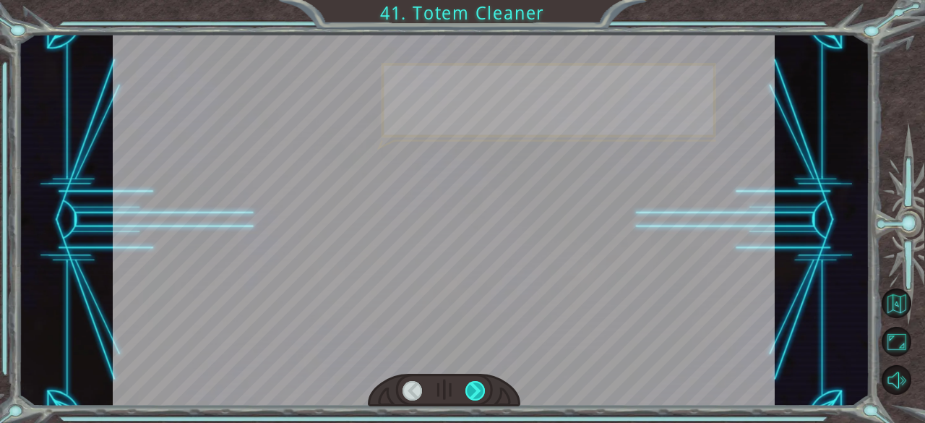
click at [478, 392] on div at bounding box center [475, 391] width 20 height 20
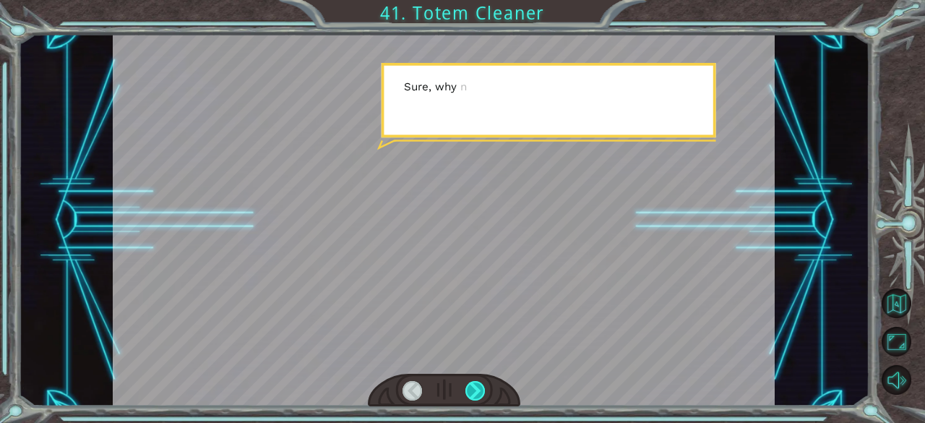
click at [478, 392] on div at bounding box center [475, 391] width 20 height 20
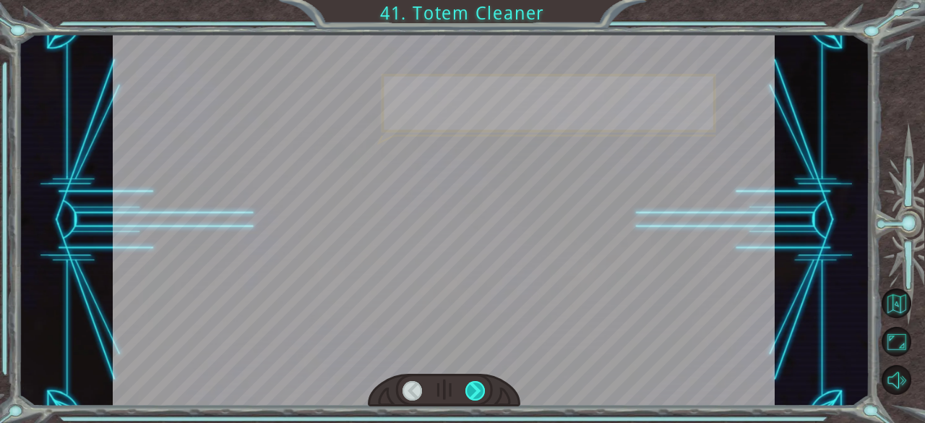
click at [478, 392] on div at bounding box center [475, 391] width 20 height 20
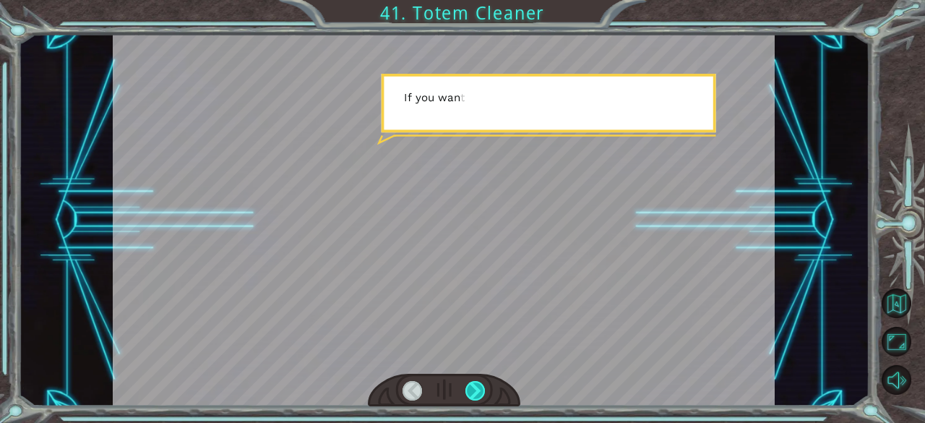
click at [478, 392] on div at bounding box center [475, 391] width 20 height 20
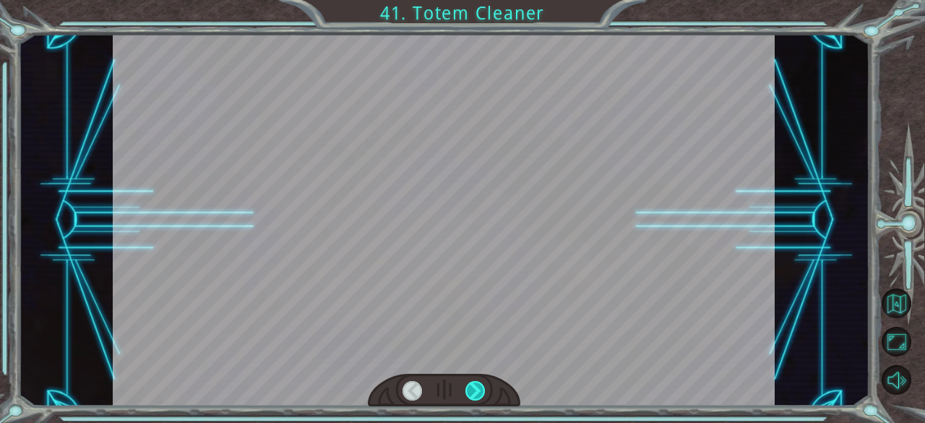
click at [478, 392] on div at bounding box center [475, 391] width 20 height 20
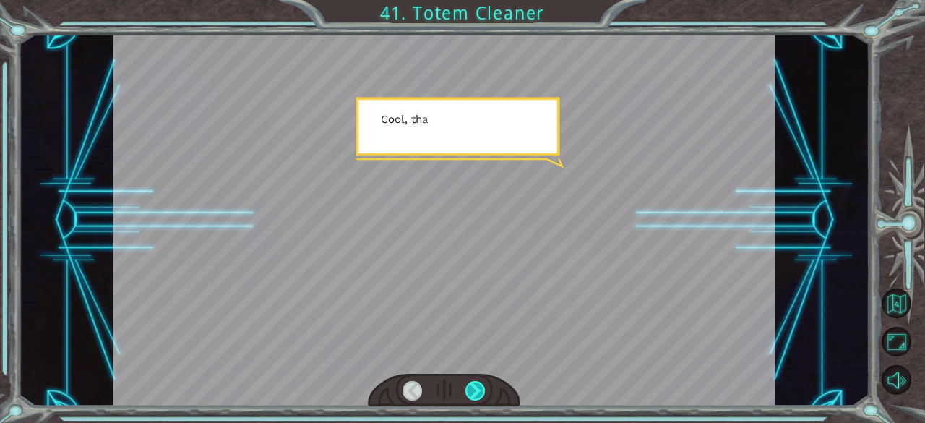
click at [478, 392] on div at bounding box center [475, 391] width 20 height 20
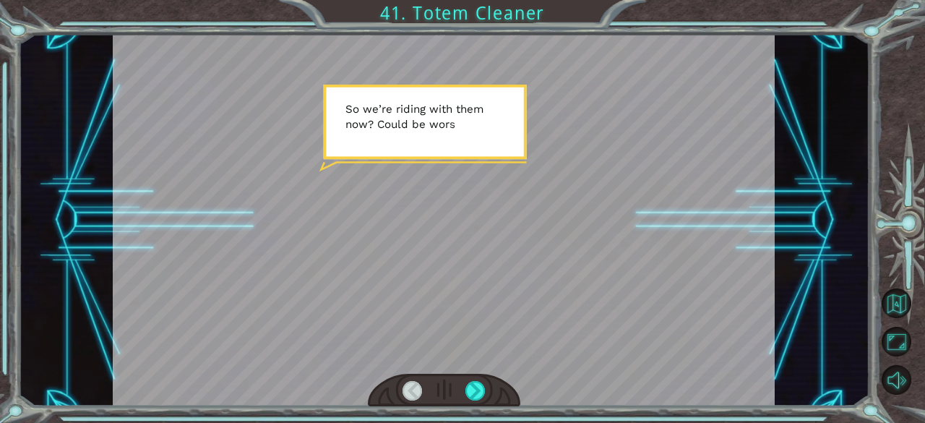
click at [342, 264] on div at bounding box center [444, 220] width 662 height 372
click at [401, 387] on div at bounding box center [444, 390] width 152 height 33
click at [422, 393] on div at bounding box center [412, 391] width 20 height 20
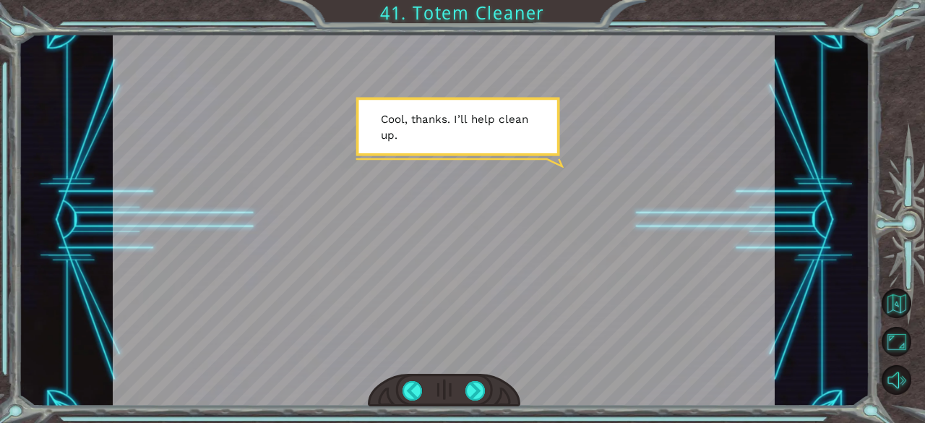
click at [461, 397] on div at bounding box center [444, 390] width 152 height 33
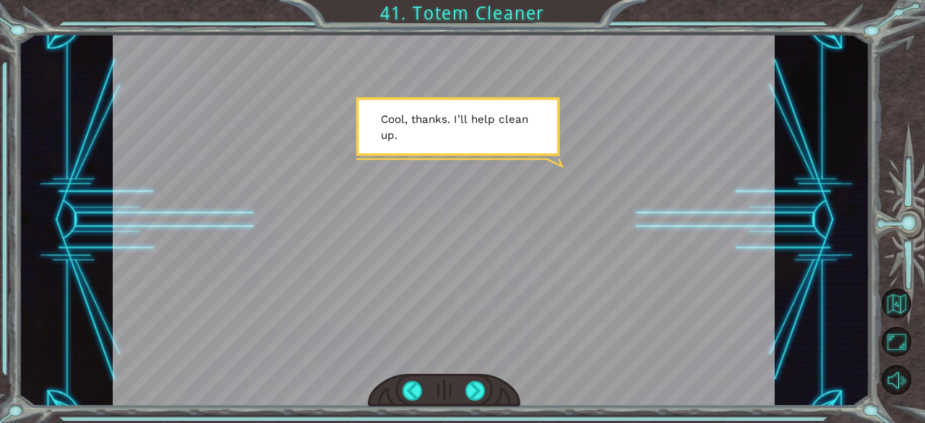
click at [461, 397] on div at bounding box center [444, 390] width 152 height 33
drag, startPoint x: 461, startPoint y: 397, endPoint x: 470, endPoint y: 397, distance: 9.4
click at [470, 397] on div at bounding box center [444, 390] width 152 height 33
click at [470, 397] on div at bounding box center [475, 391] width 20 height 20
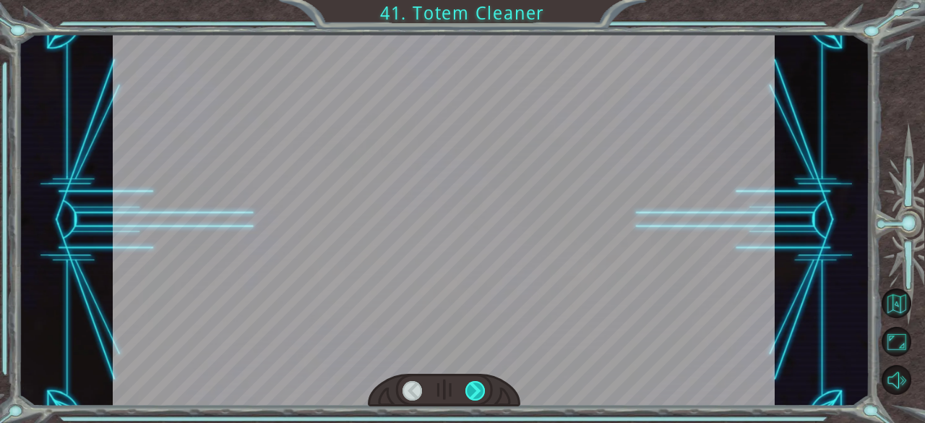
click at [470, 397] on div at bounding box center [475, 391] width 20 height 20
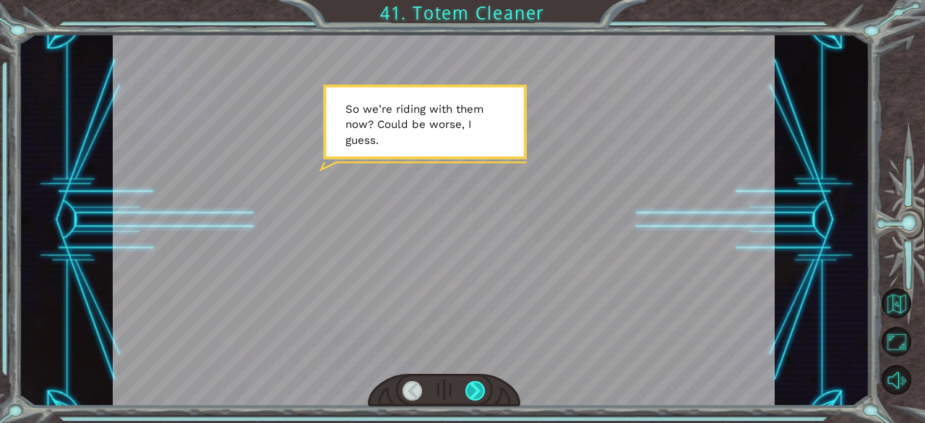
click at [470, 397] on div at bounding box center [475, 391] width 20 height 20
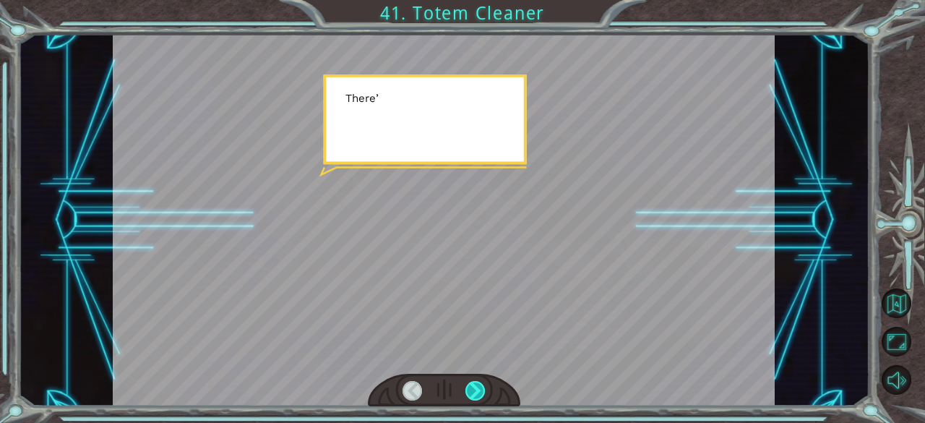
click at [470, 397] on div at bounding box center [475, 391] width 20 height 20
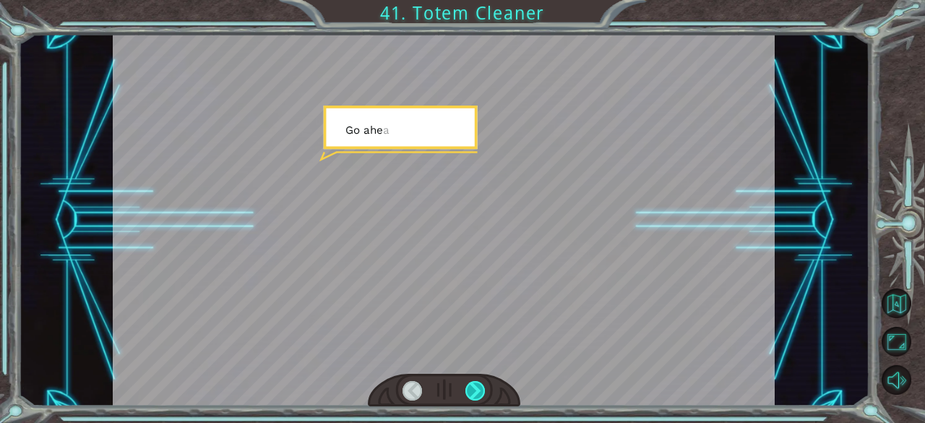
click at [470, 397] on div at bounding box center [475, 391] width 20 height 20
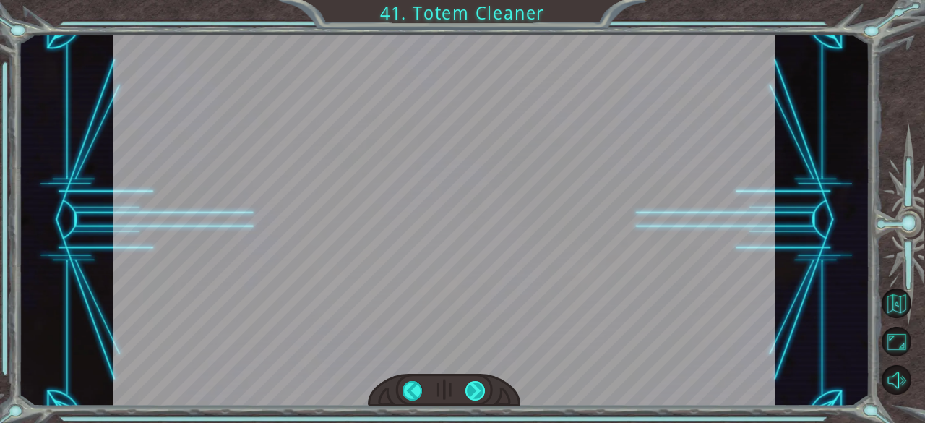
click at [470, 0] on div "Temporary Text W e b e t t e r g e t g o i n g b e f o r e V e g a h a s a h e …" at bounding box center [462, 0] width 925 height 0
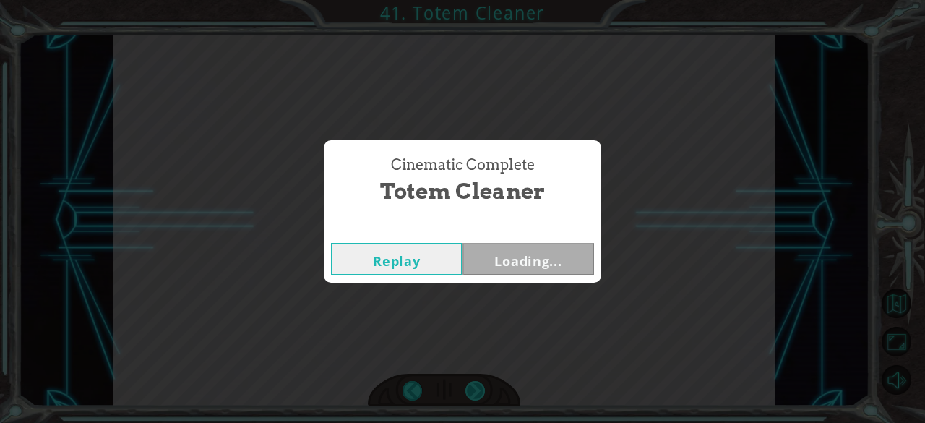
click at [470, 397] on div "Cinematic Complete Totem Cleaner Replay Loading..." at bounding box center [462, 211] width 925 height 423
click at [502, 262] on button "Next" at bounding box center [527, 259] width 131 height 33
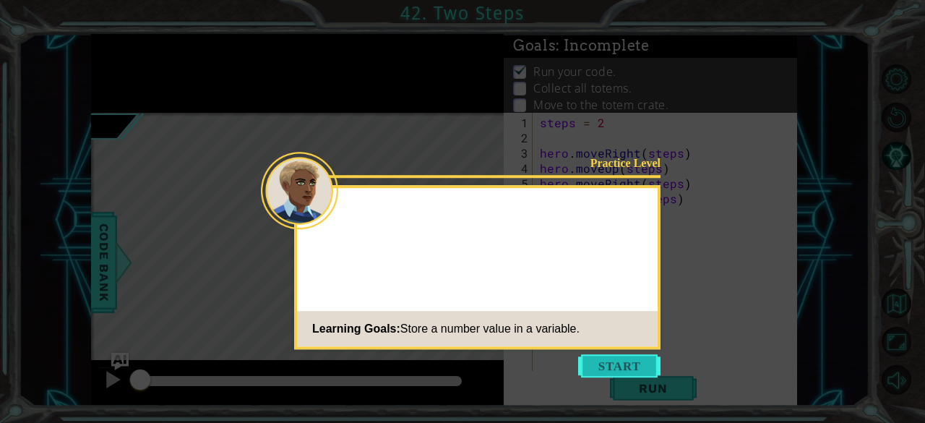
click at [590, 365] on button "Start" at bounding box center [619, 365] width 82 height 23
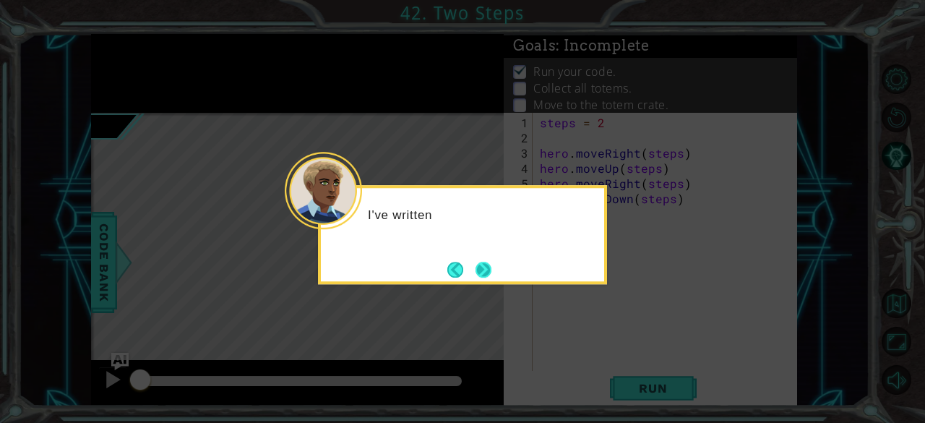
click at [486, 267] on button "Next" at bounding box center [483, 270] width 17 height 17
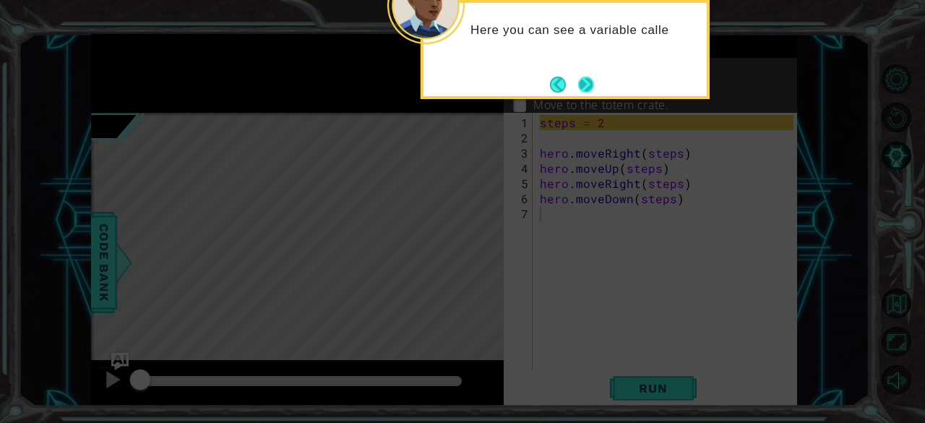
click at [572, 85] on footer at bounding box center [572, 85] width 44 height 22
click at [584, 84] on button "Next" at bounding box center [585, 84] width 17 height 17
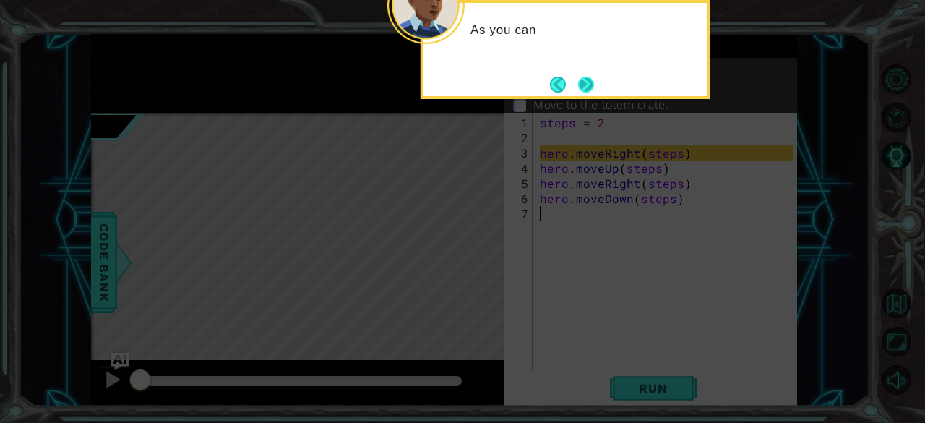
click at [587, 82] on button "Next" at bounding box center [586, 84] width 20 height 20
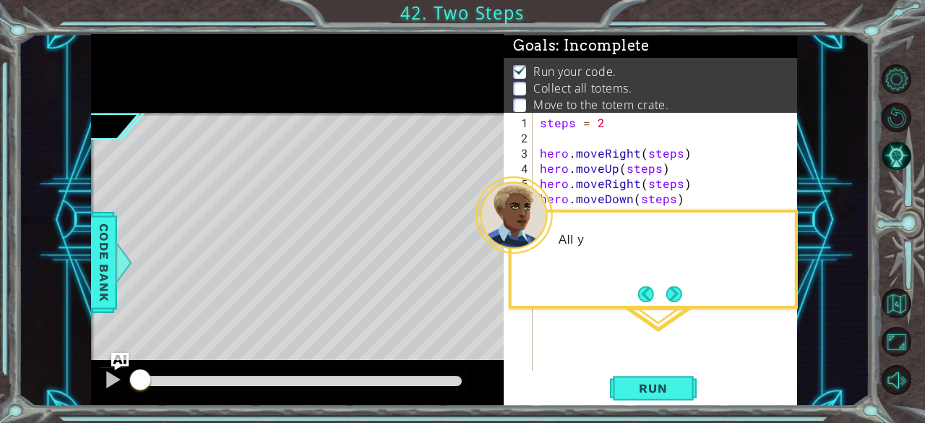
click at [587, 82] on p "Collect all totems." at bounding box center [582, 88] width 98 height 16
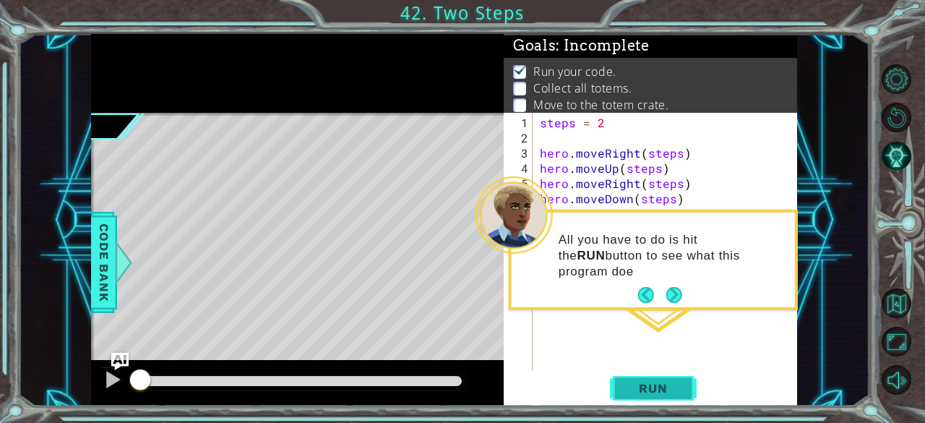
click at [644, 400] on button "Run" at bounding box center [653, 389] width 87 height 30
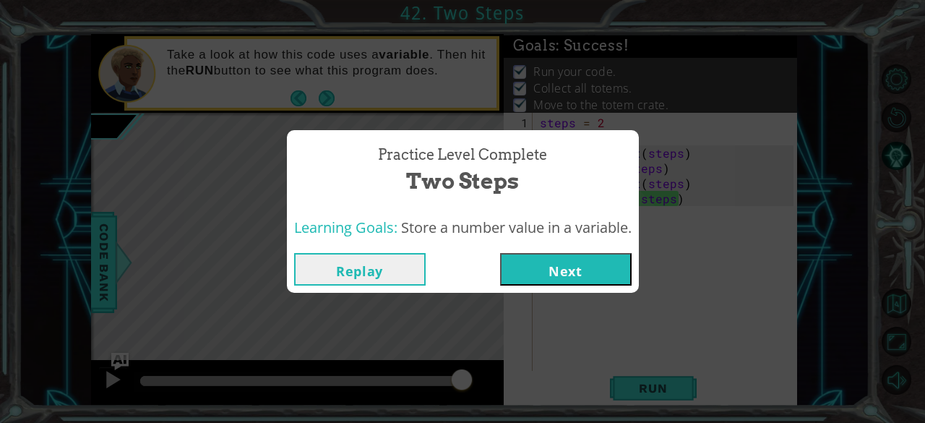
click at [562, 268] on button "Next" at bounding box center [565, 269] width 131 height 33
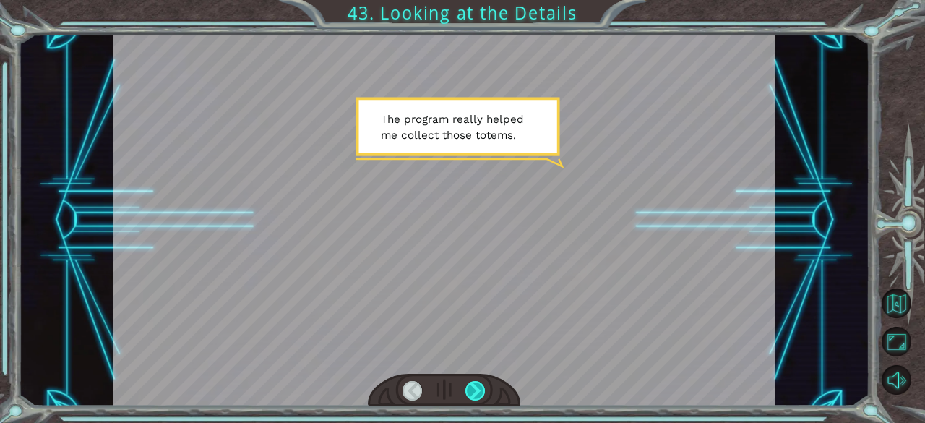
click at [473, 386] on div at bounding box center [475, 391] width 20 height 20
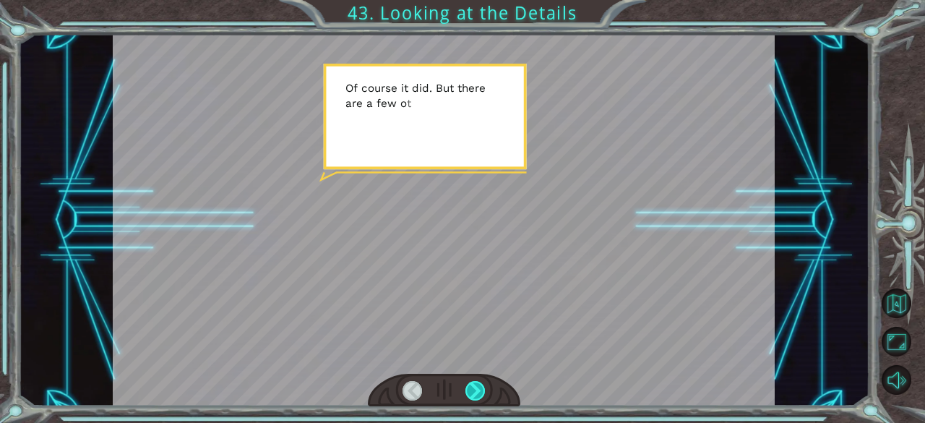
click at [473, 386] on div at bounding box center [475, 391] width 20 height 20
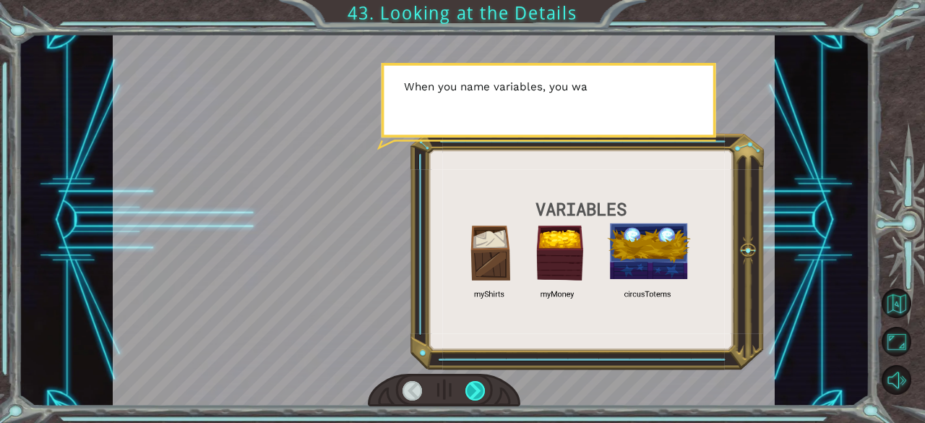
click at [473, 386] on div at bounding box center [475, 391] width 20 height 20
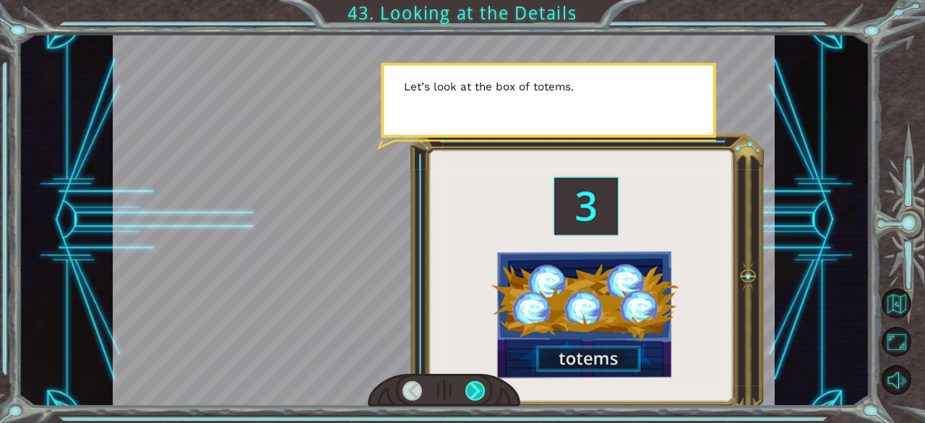
click at [473, 386] on div at bounding box center [475, 391] width 20 height 20
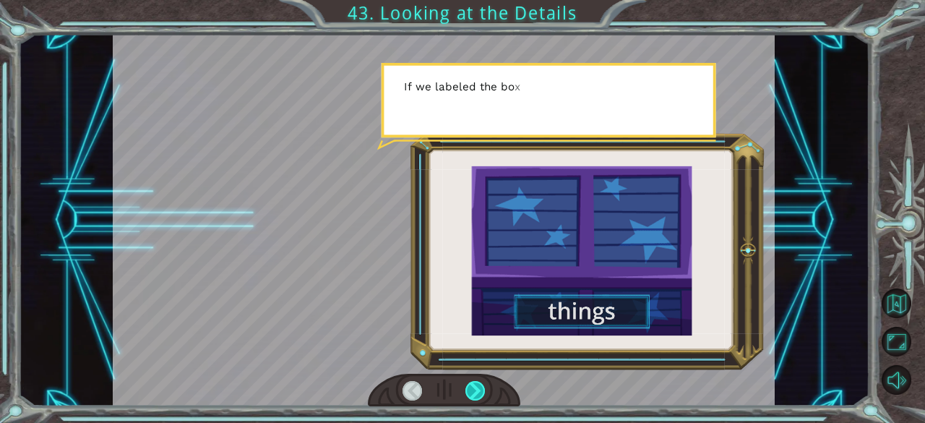
click at [473, 386] on div at bounding box center [475, 391] width 20 height 20
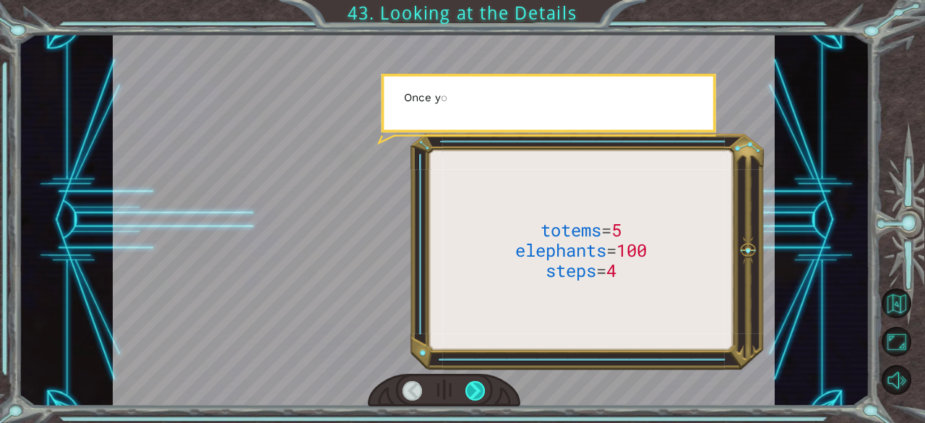
click at [473, 386] on div at bounding box center [475, 391] width 20 height 20
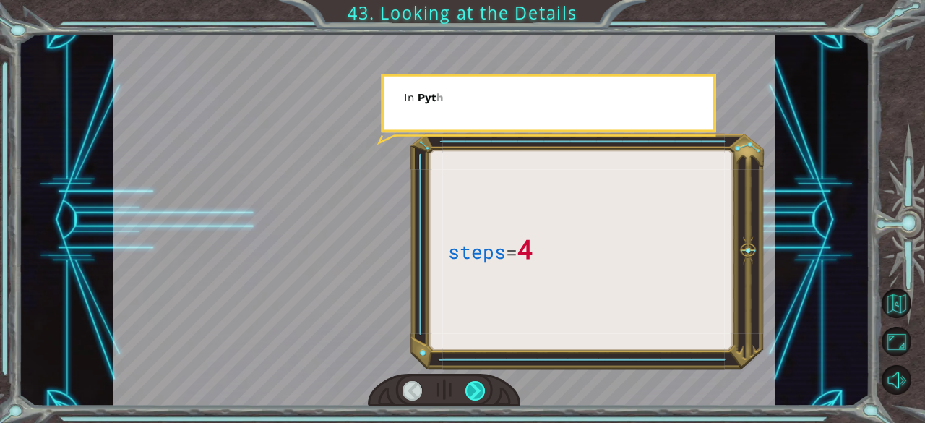
click at [473, 386] on div at bounding box center [475, 391] width 20 height 20
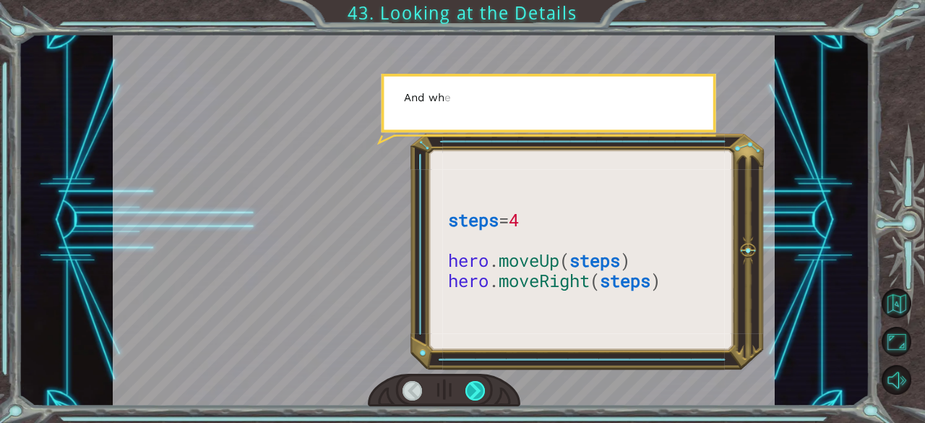
click at [473, 386] on div at bounding box center [475, 391] width 20 height 20
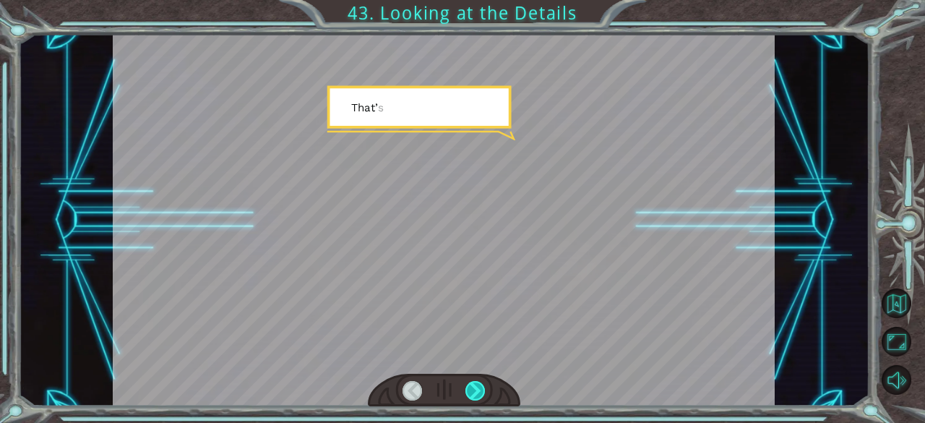
click at [473, 386] on div at bounding box center [475, 391] width 20 height 20
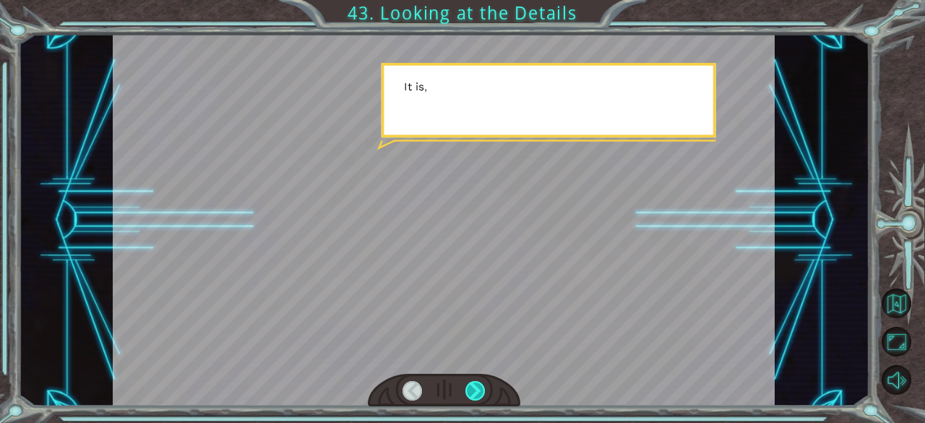
click at [473, 386] on div at bounding box center [475, 391] width 20 height 20
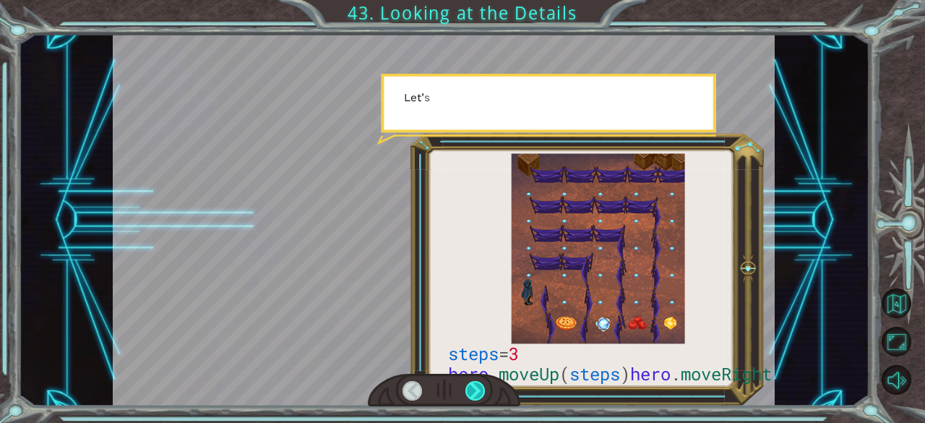
click at [473, 386] on div at bounding box center [475, 391] width 20 height 20
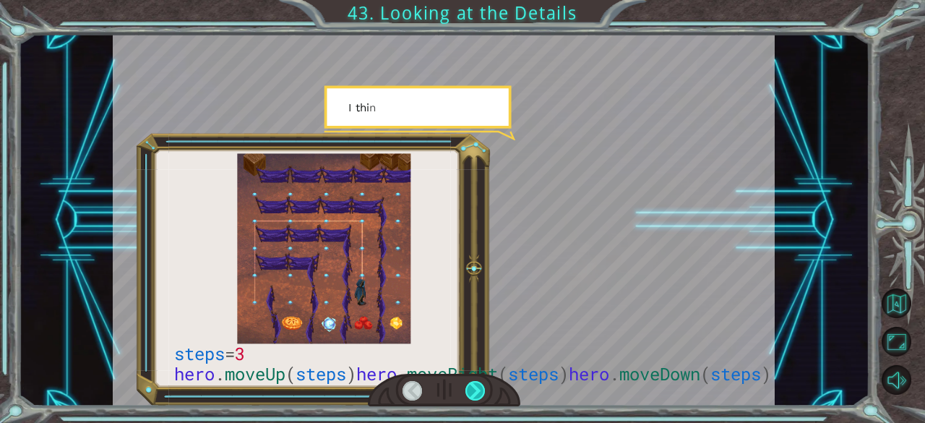
click at [473, 386] on div at bounding box center [475, 391] width 20 height 20
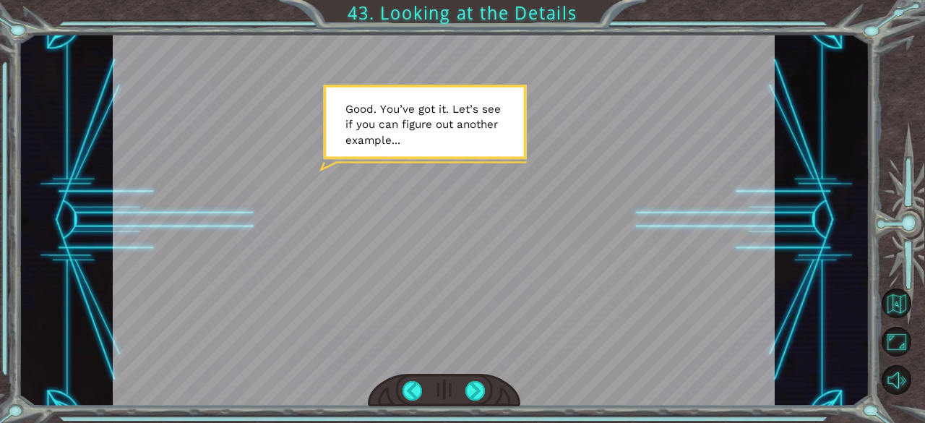
click at [497, 299] on div at bounding box center [444, 220] width 662 height 372
click at [476, 392] on div at bounding box center [475, 391] width 20 height 20
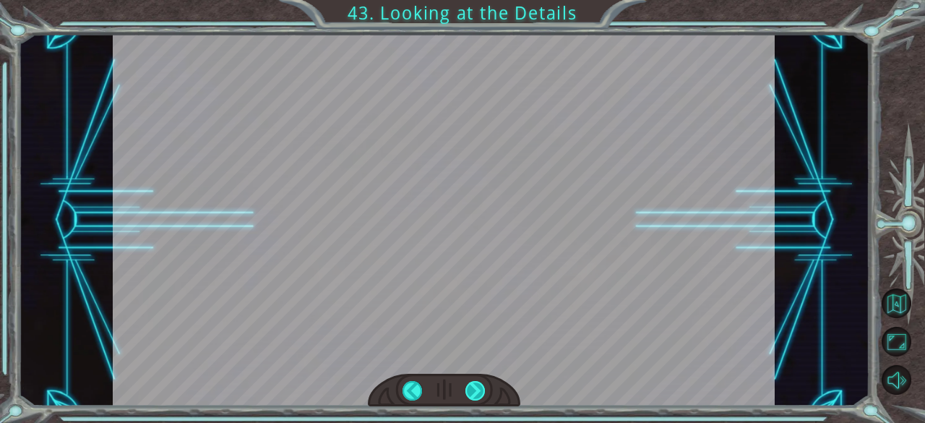
click at [476, 392] on div at bounding box center [475, 391] width 20 height 20
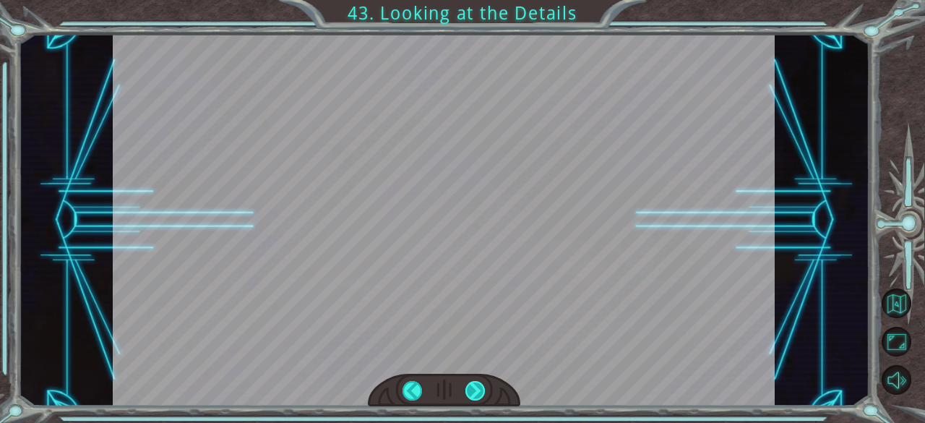
click at [476, 392] on div at bounding box center [475, 391] width 20 height 20
click at [476, 0] on div "steps = 3 hero . moveUp ( steps ) hero . moveRight ( steps ) hero . moveDown ( …" at bounding box center [462, 0] width 925 height 0
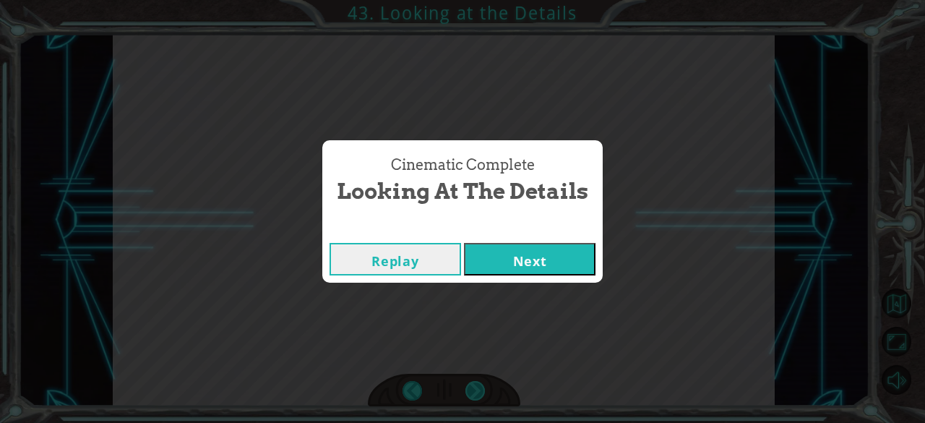
click at [476, 392] on div "Cinematic Complete Looking at the Details Replay Next" at bounding box center [462, 211] width 925 height 423
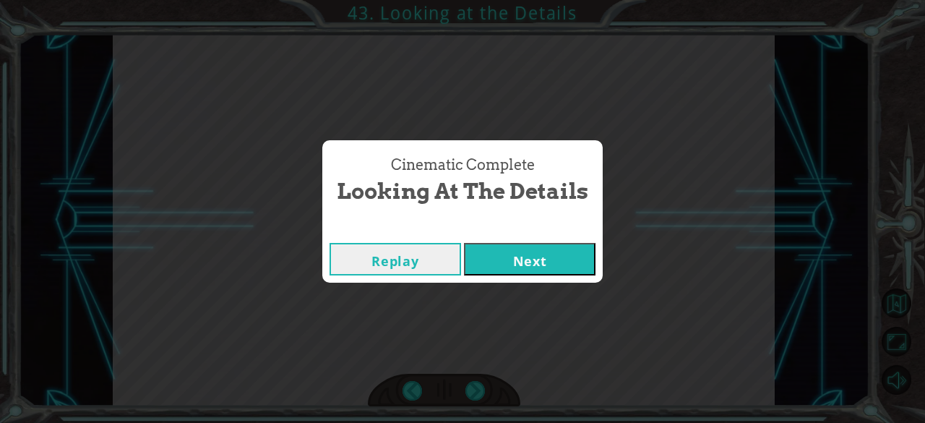
click at [476, 392] on div "Cinematic Complete Looking at the Details Replay Next" at bounding box center [462, 211] width 925 height 423
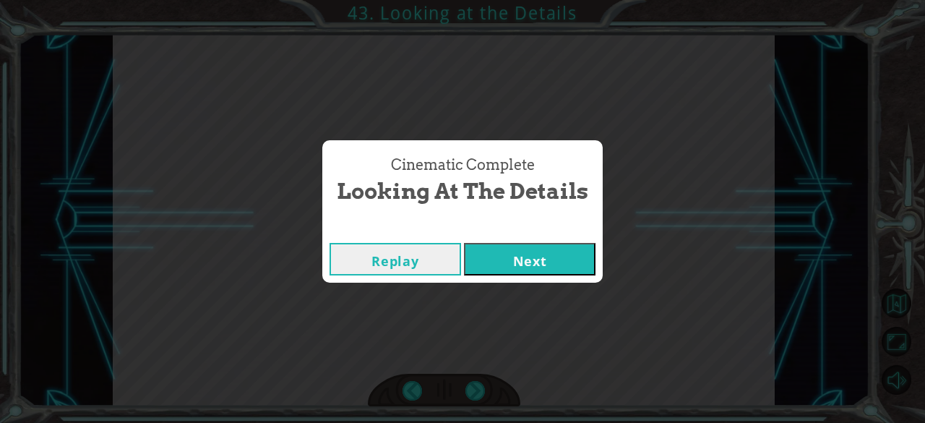
drag, startPoint x: 476, startPoint y: 392, endPoint x: 563, endPoint y: 254, distance: 163.6
click at [563, 254] on div "Cinematic Complete Looking at the Details Replay Next" at bounding box center [462, 211] width 925 height 423
click at [563, 254] on button "Next" at bounding box center [529, 259] width 131 height 33
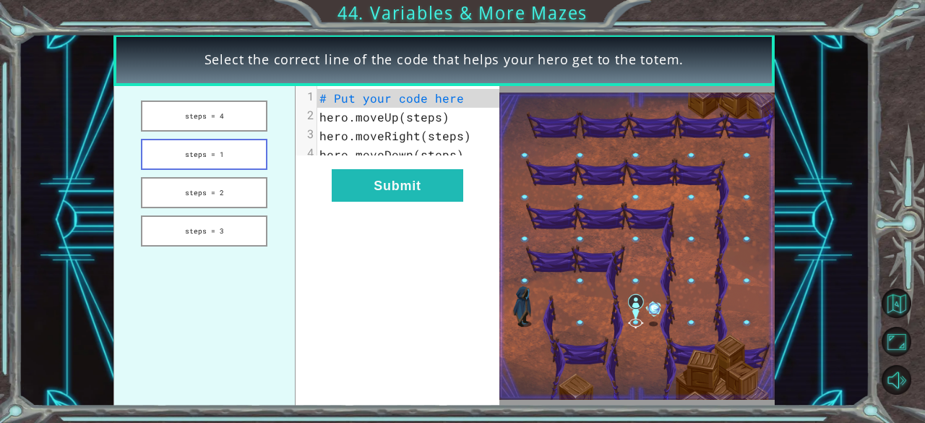
click at [220, 160] on button "steps = 1" at bounding box center [204, 154] width 126 height 31
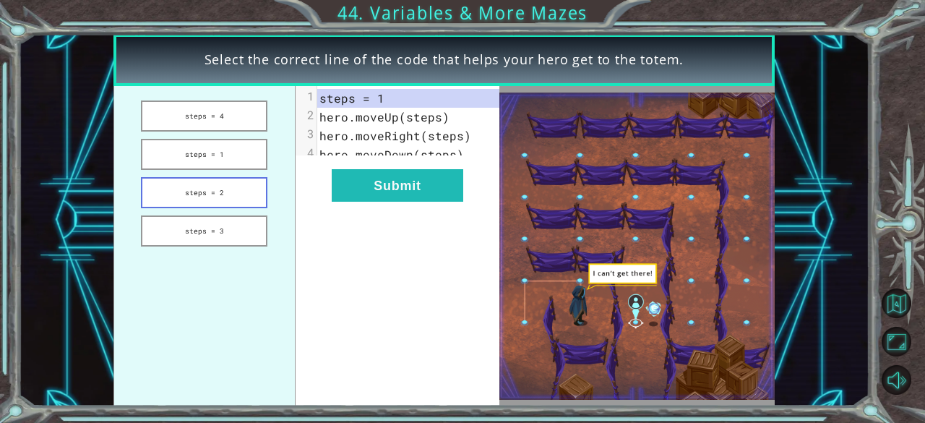
click at [228, 207] on button "steps = 2" at bounding box center [204, 192] width 126 height 31
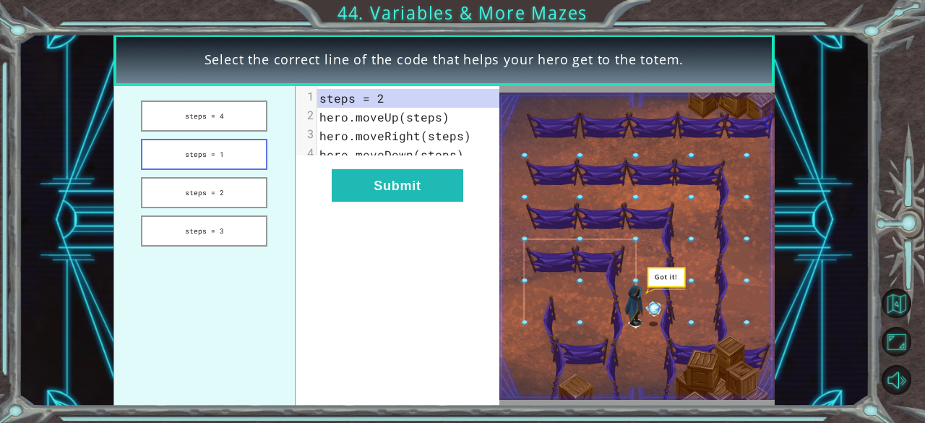
click at [245, 147] on button "steps = 1" at bounding box center [204, 154] width 126 height 31
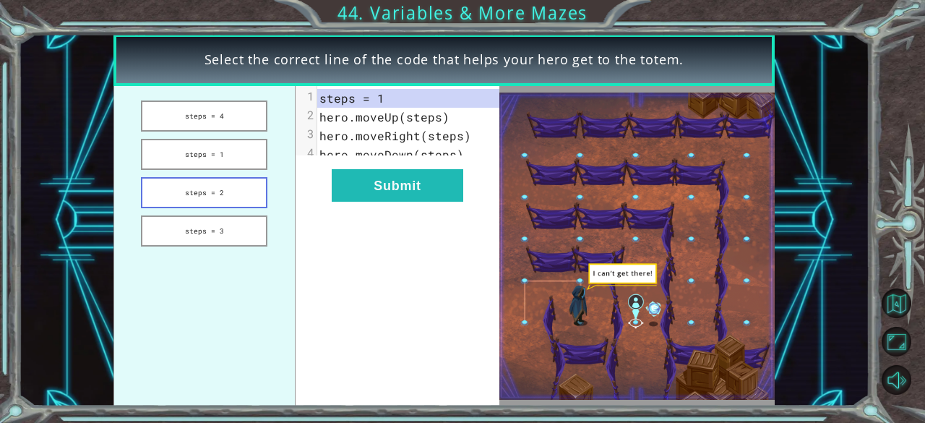
click at [236, 180] on button "steps = 2" at bounding box center [204, 192] width 126 height 31
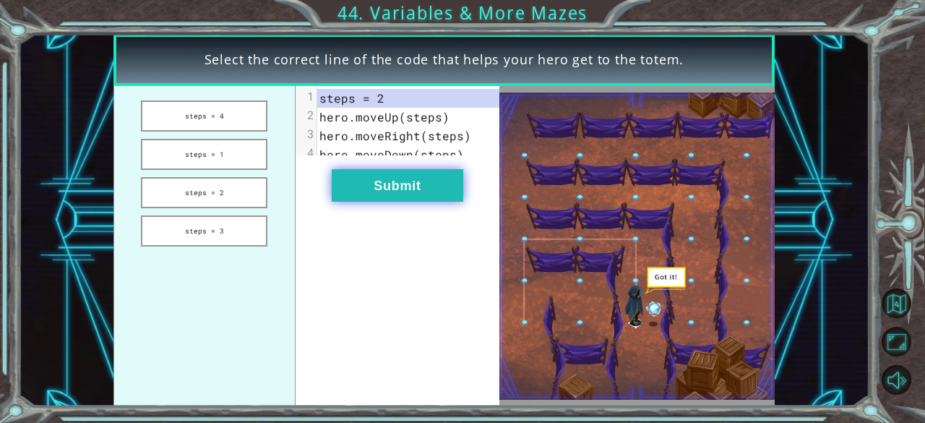
click at [406, 202] on button "Submit" at bounding box center [397, 185] width 131 height 33
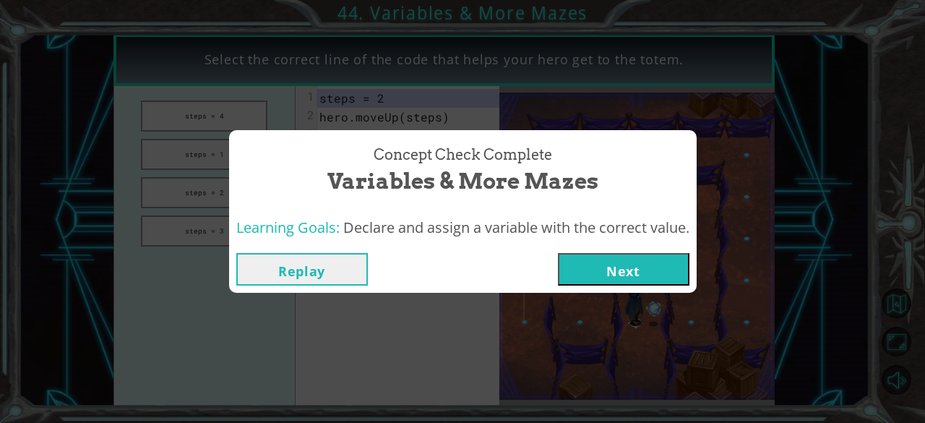
click at [608, 267] on button "Next" at bounding box center [623, 269] width 131 height 33
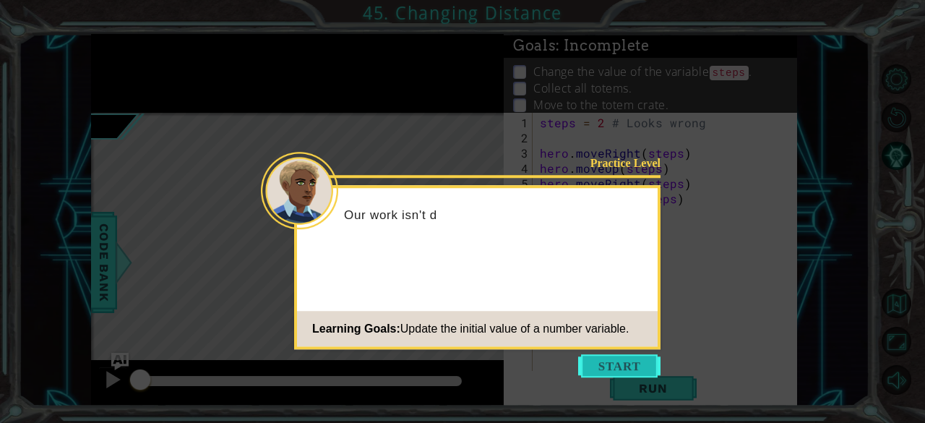
click at [630, 364] on button "Start" at bounding box center [619, 365] width 82 height 23
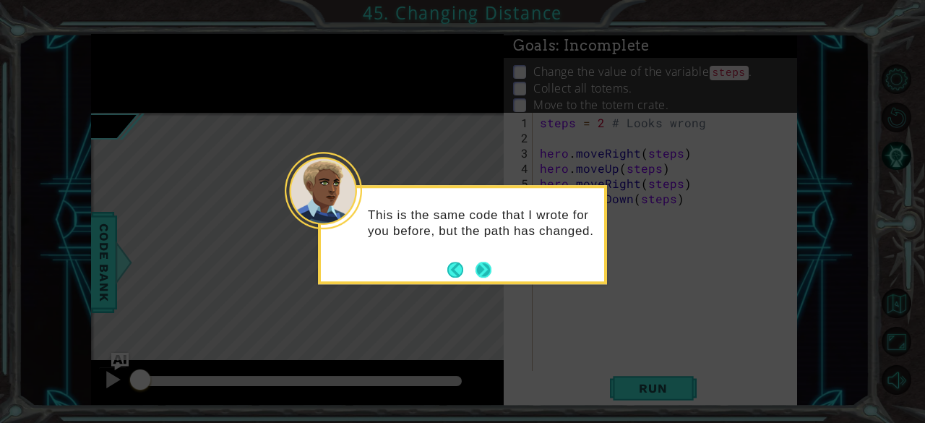
click at [486, 275] on button "Next" at bounding box center [483, 270] width 17 height 17
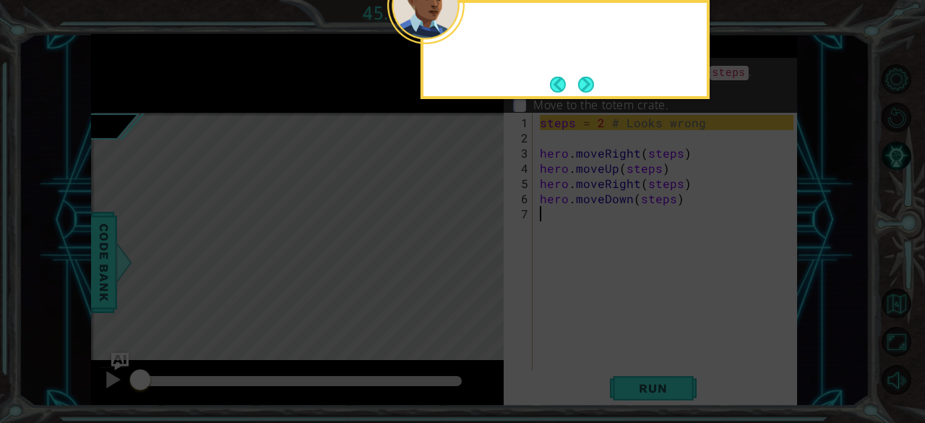
click at [486, 275] on icon at bounding box center [462, 63] width 925 height 719
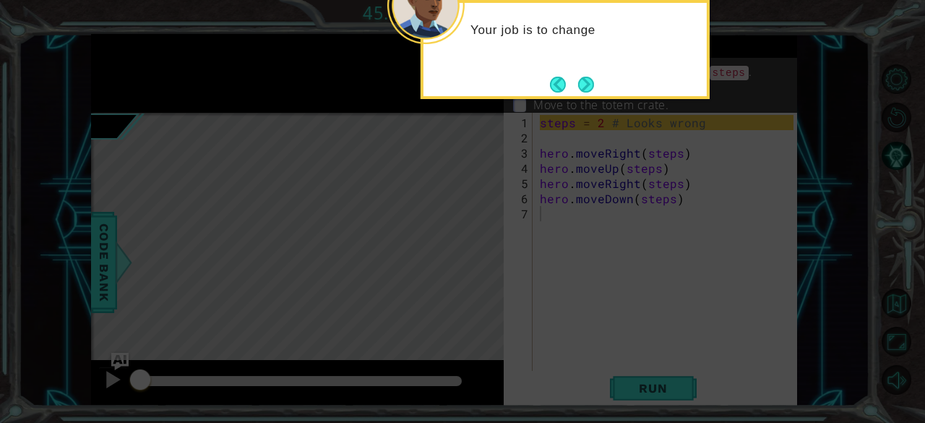
click at [486, 275] on icon at bounding box center [462, 63] width 925 height 719
click at [588, 88] on button "Next" at bounding box center [585, 84] width 17 height 17
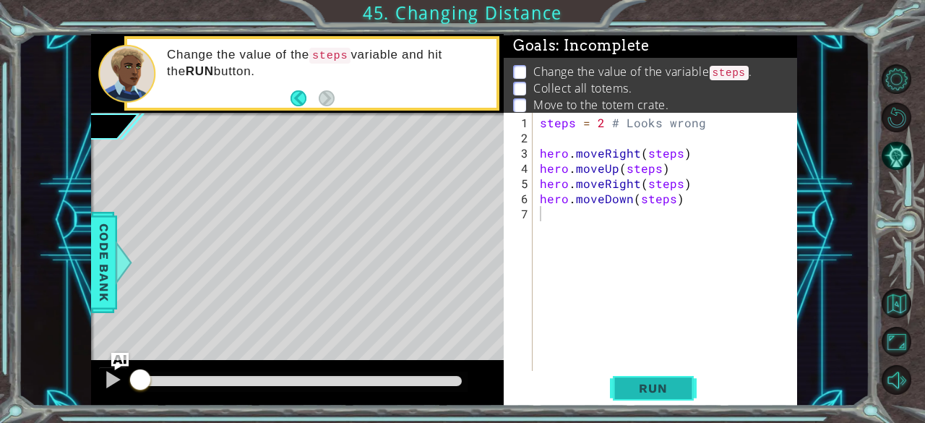
click at [647, 394] on span "Run" at bounding box center [652, 388] width 57 height 14
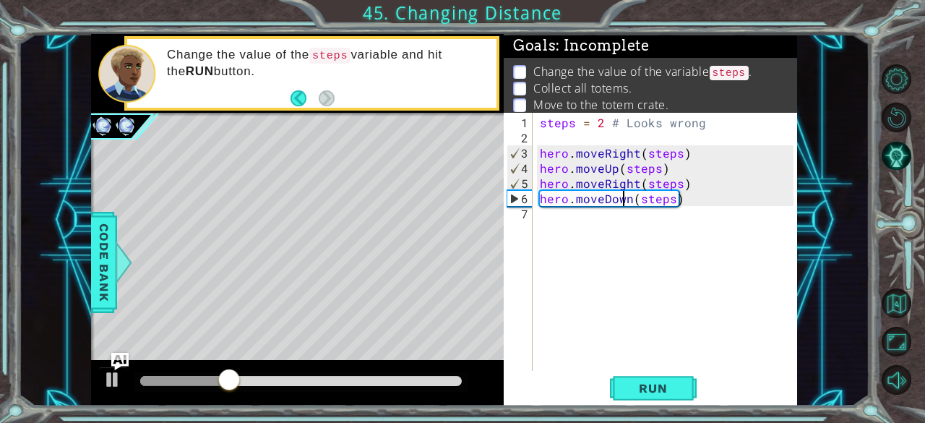
click at [626, 200] on div "steps = 2 # Looks wrong hero . moveRight ( steps ) hero . moveUp ( steps ) hero…" at bounding box center [669, 259] width 264 height 288
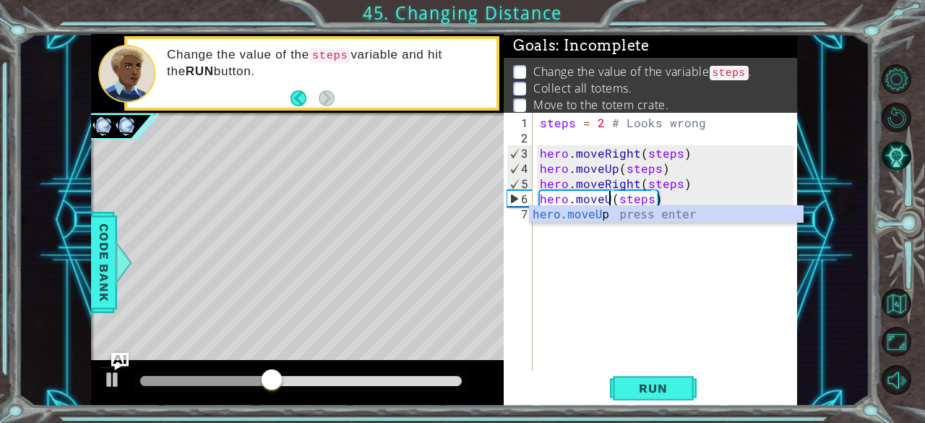
scroll to position [0, 4]
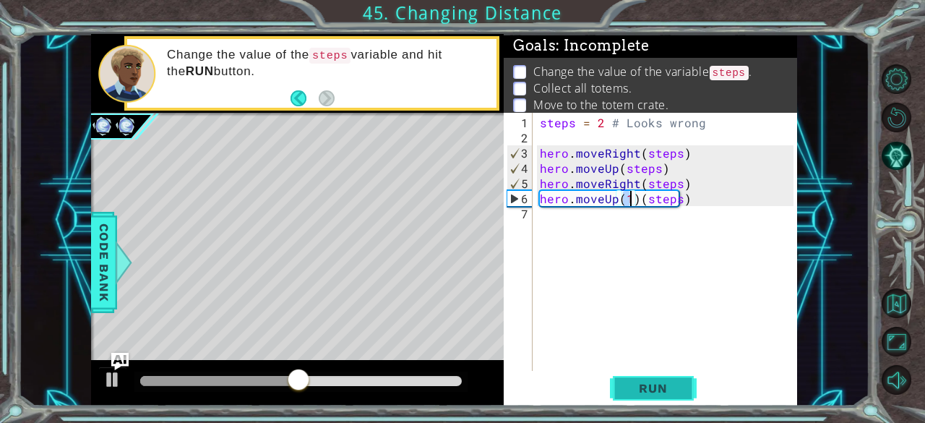
type textarea "hero.moveUp(1)(steps)"
click at [650, 385] on span "Run" at bounding box center [652, 388] width 57 height 14
